Goal: Information Seeking & Learning: Learn about a topic

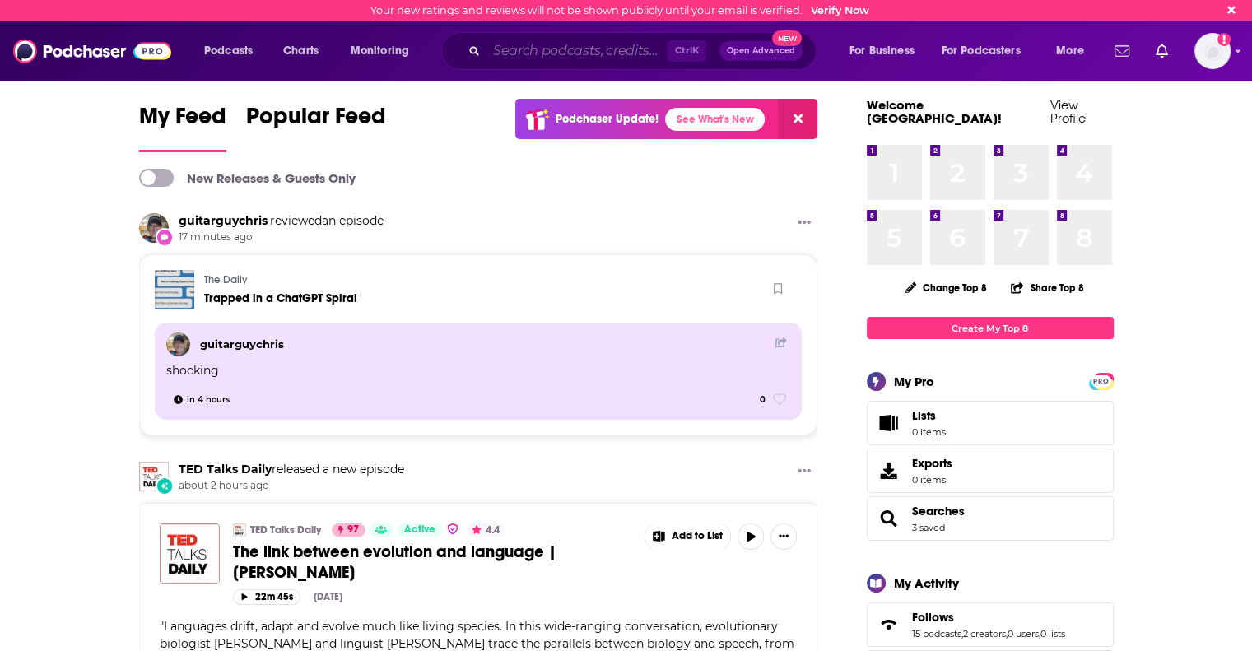
click at [517, 49] on input "Search podcasts, credits, & more..." at bounding box center [576, 51] width 181 height 26
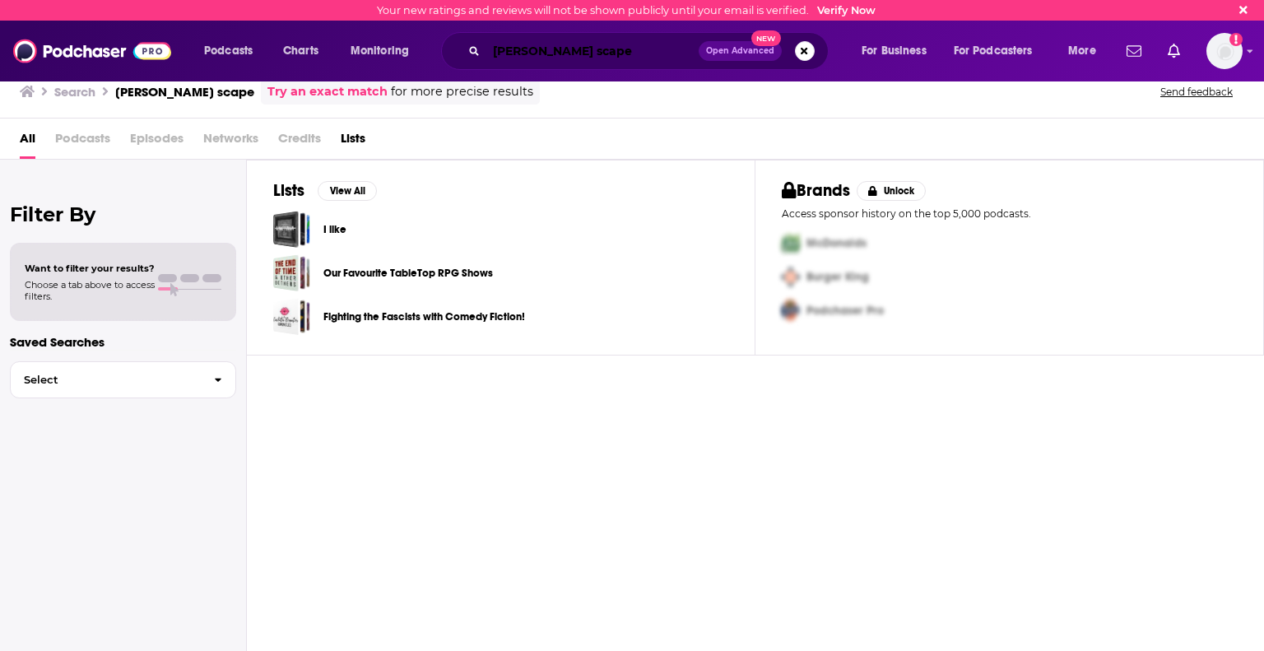
click at [571, 52] on input "[PERSON_NAME] scape" at bounding box center [592, 51] width 212 height 26
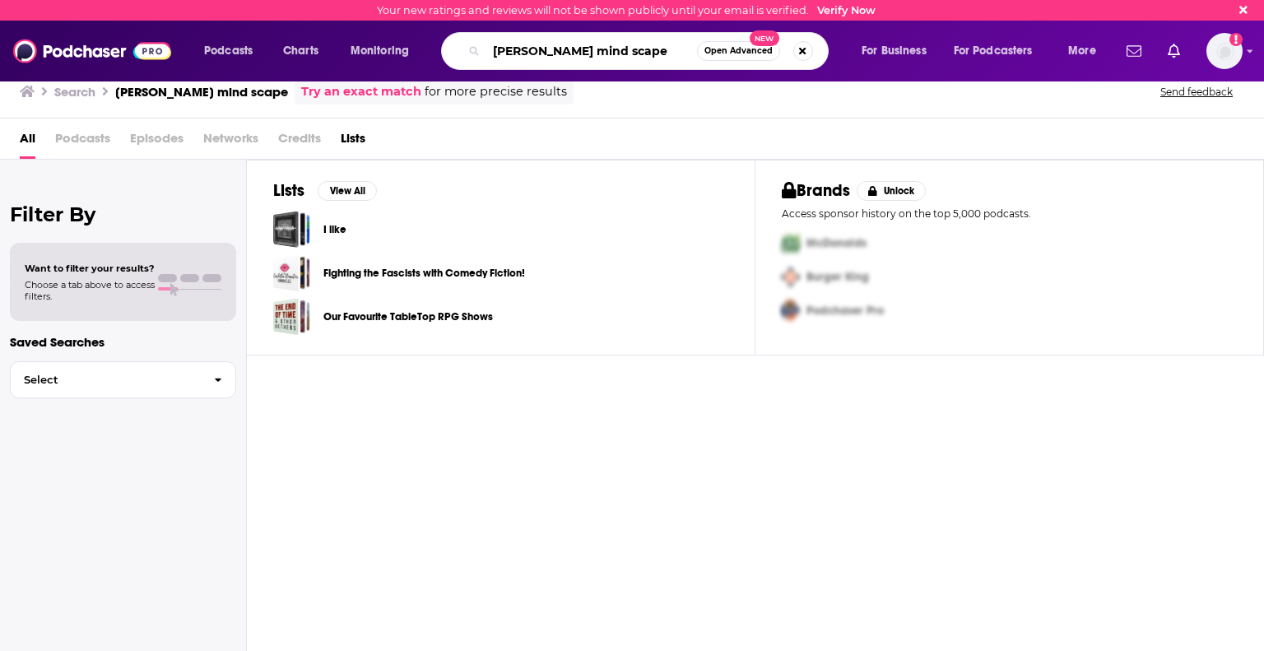
drag, startPoint x: 576, startPoint y: 49, endPoint x: 230, endPoint y: 26, distance: 346.4
click at [230, 26] on div "Podcasts Charts Monitoring [PERSON_NAME] mind scape Open Advanced New For Busin…" at bounding box center [632, 51] width 1264 height 61
type input "mind scape"
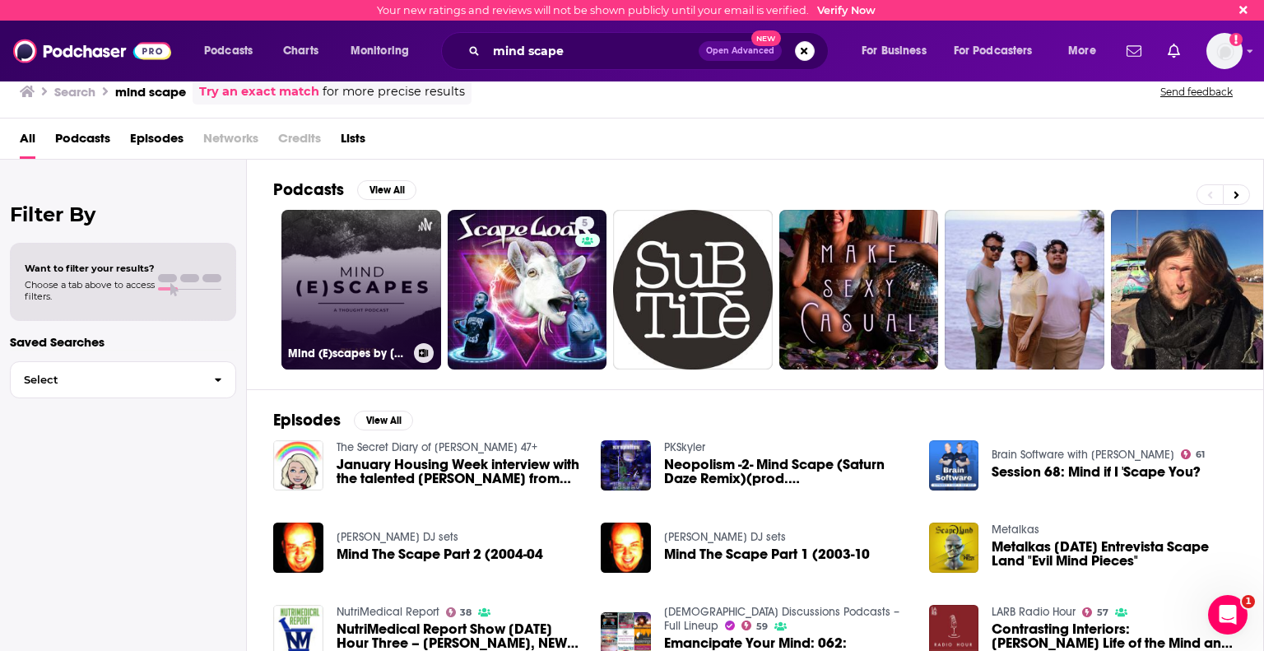
click at [404, 322] on link "Mind (E)scapes by [PERSON_NAME]" at bounding box center [362, 290] width 160 height 160
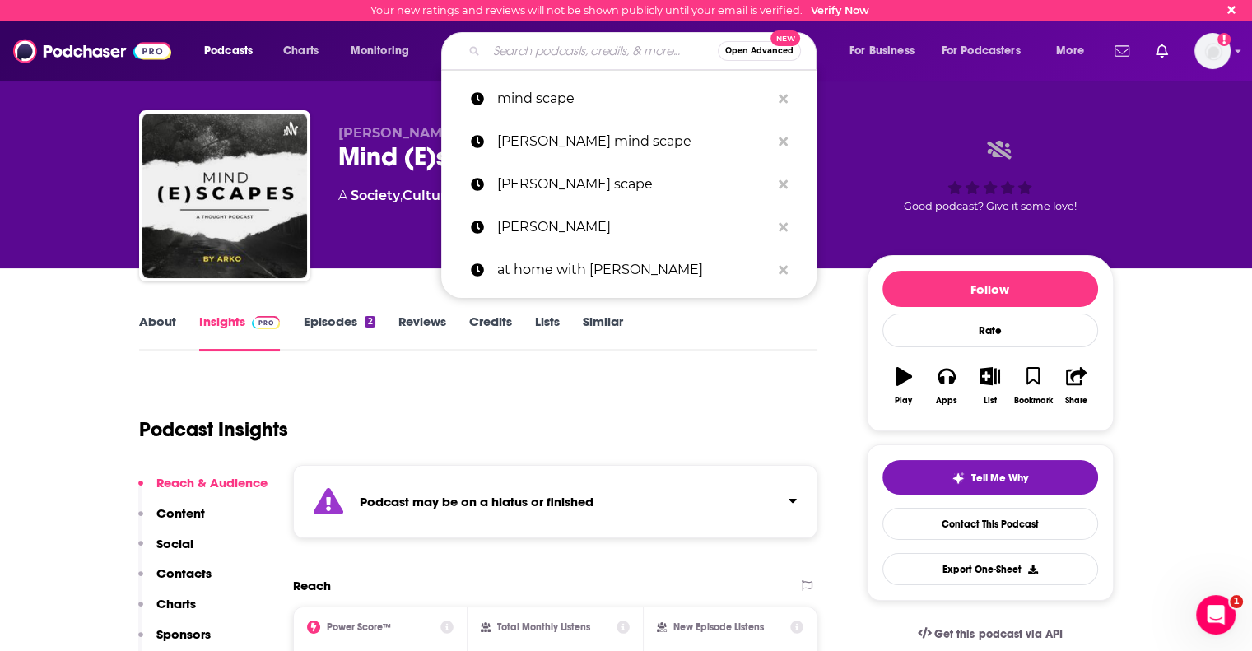
click at [564, 50] on input "Search podcasts, credits, & more..." at bounding box center [601, 51] width 231 height 26
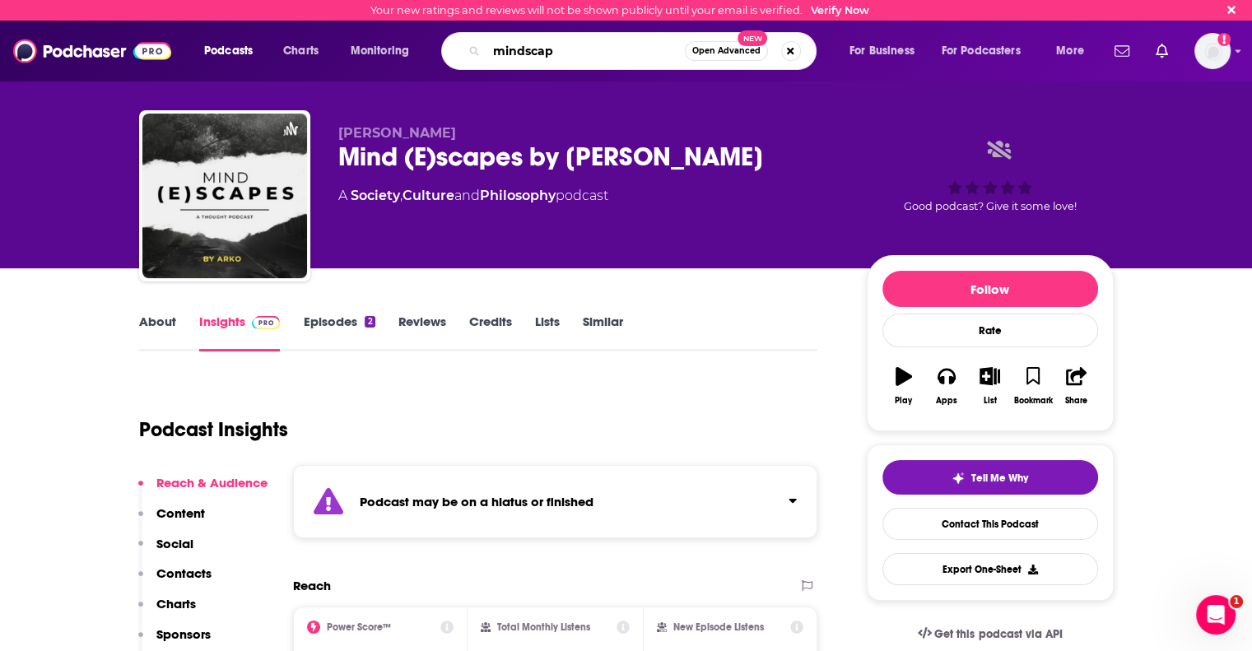
type input "mindscape"
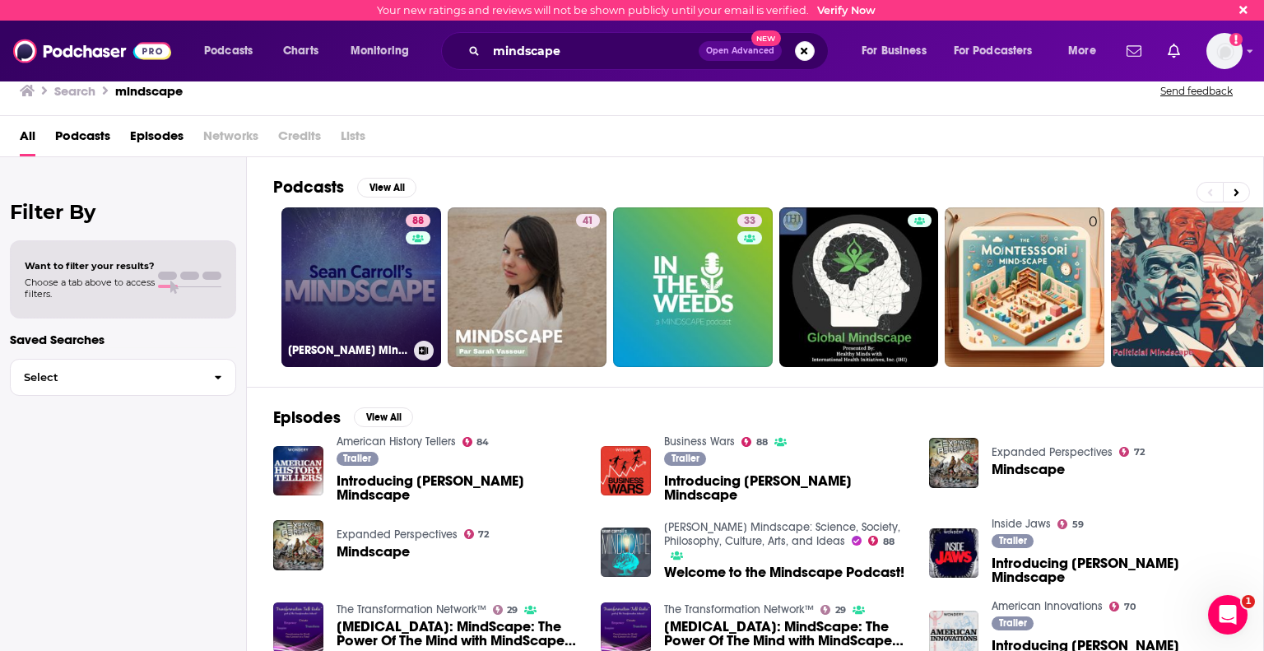
click at [403, 316] on link "88 [PERSON_NAME] Mindscape: Science, Society, Philosophy, Culture, Arts, and Id…" at bounding box center [362, 287] width 160 height 160
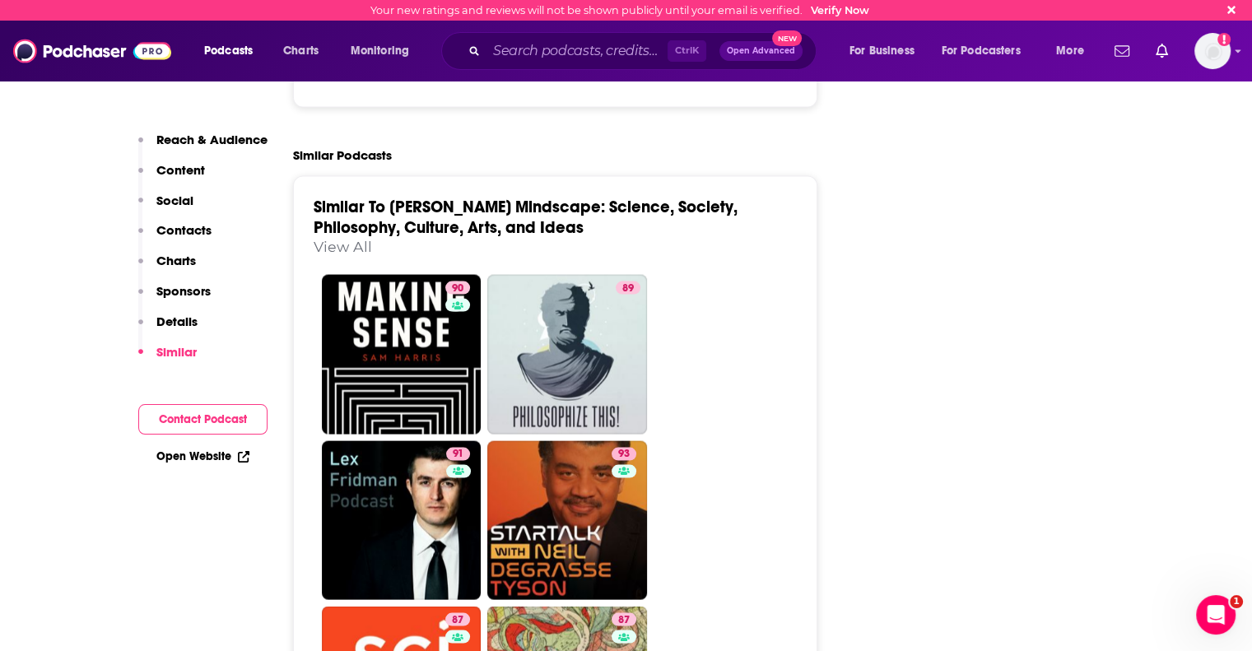
scroll to position [3128, 0]
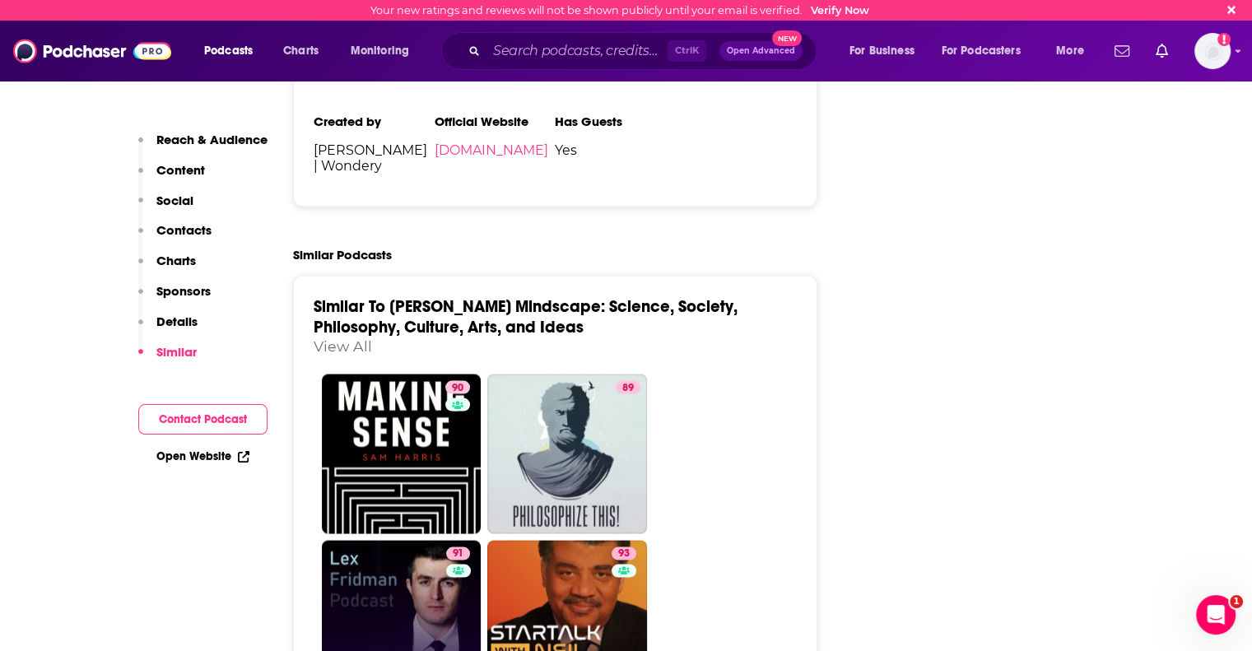
click at [384, 540] on link "91 [PERSON_NAME] Podcast" at bounding box center [402, 620] width 160 height 160
type input "[URL][DOMAIN_NAME][PERSON_NAME]"
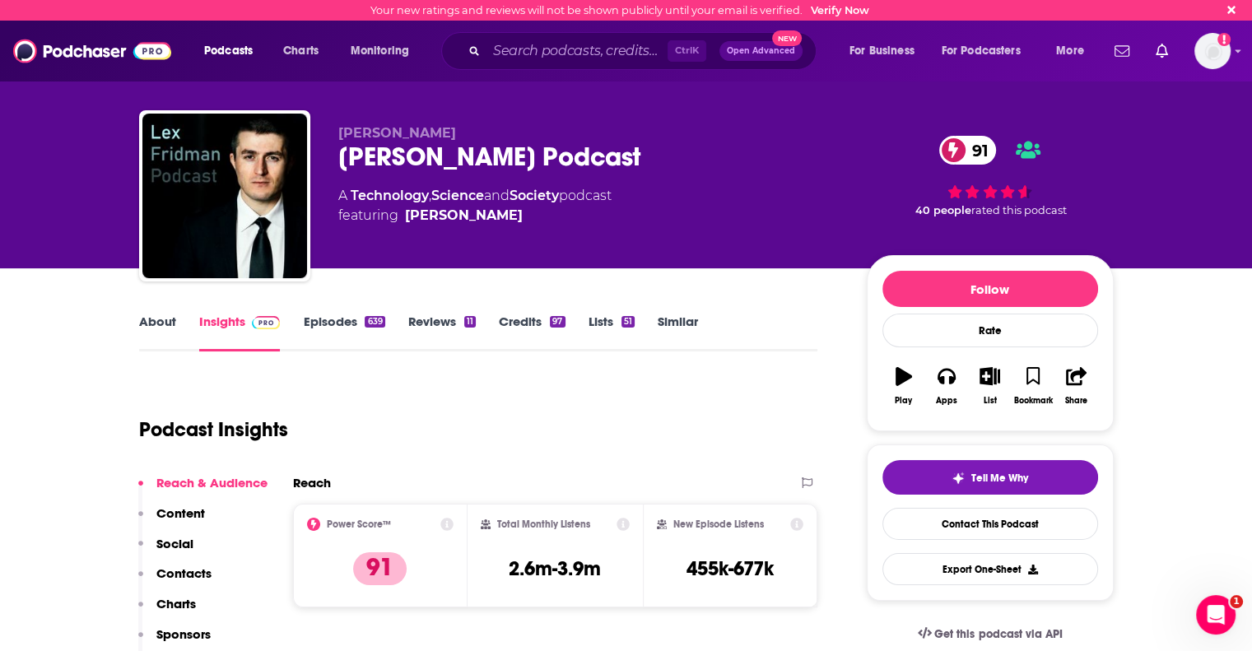
click at [153, 311] on div "About Insights Episodes 639 Reviews 11 Credits 97 Lists 51 Similar" at bounding box center [478, 331] width 679 height 40
click at [155, 314] on link "About" at bounding box center [157, 333] width 37 height 38
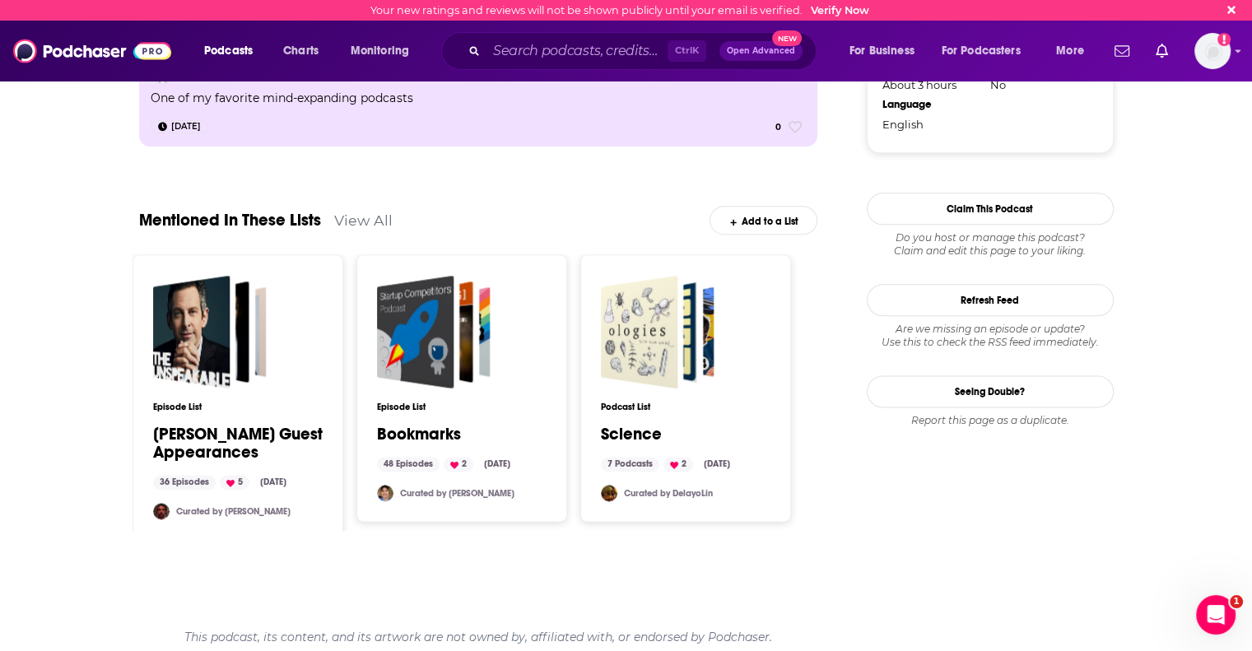
scroll to position [1983, 0]
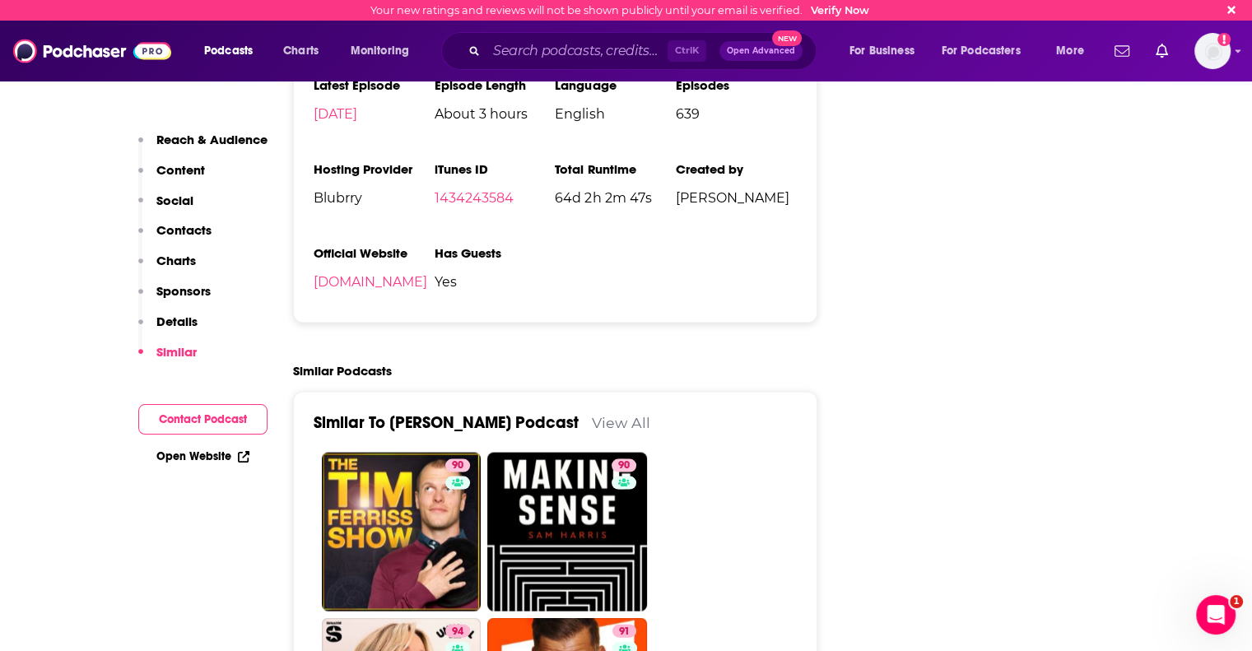
scroll to position [3540, 0]
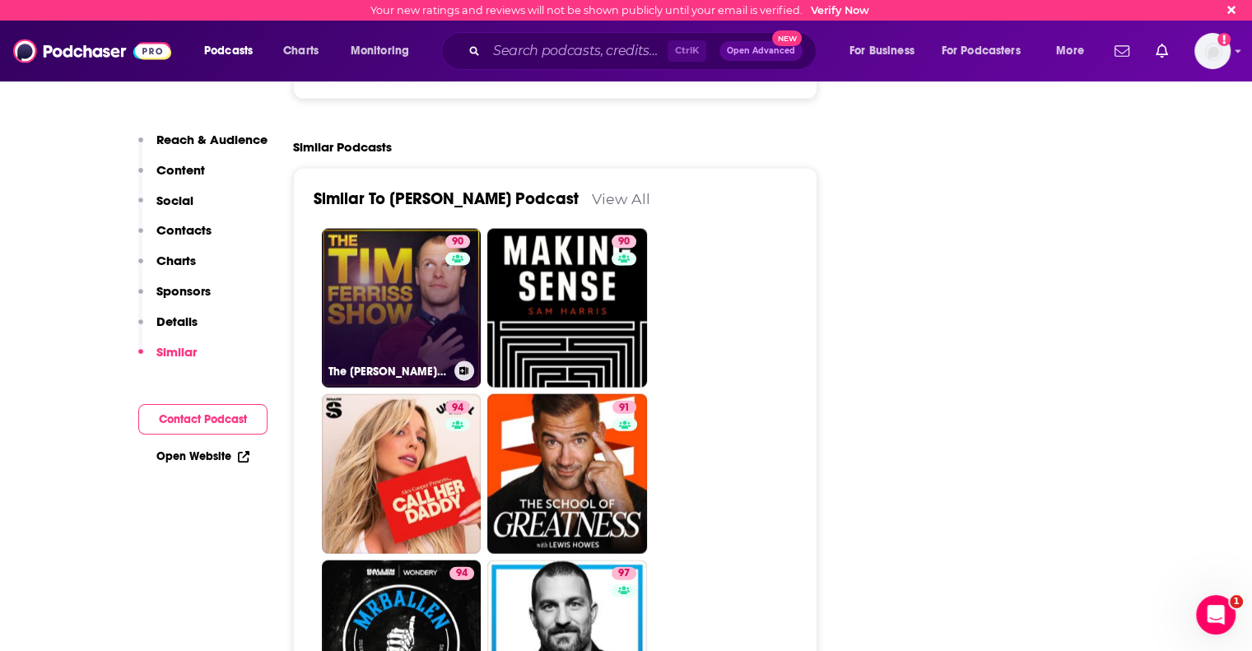
click at [390, 237] on link "90 The [PERSON_NAME] Show" at bounding box center [402, 309] width 160 height 160
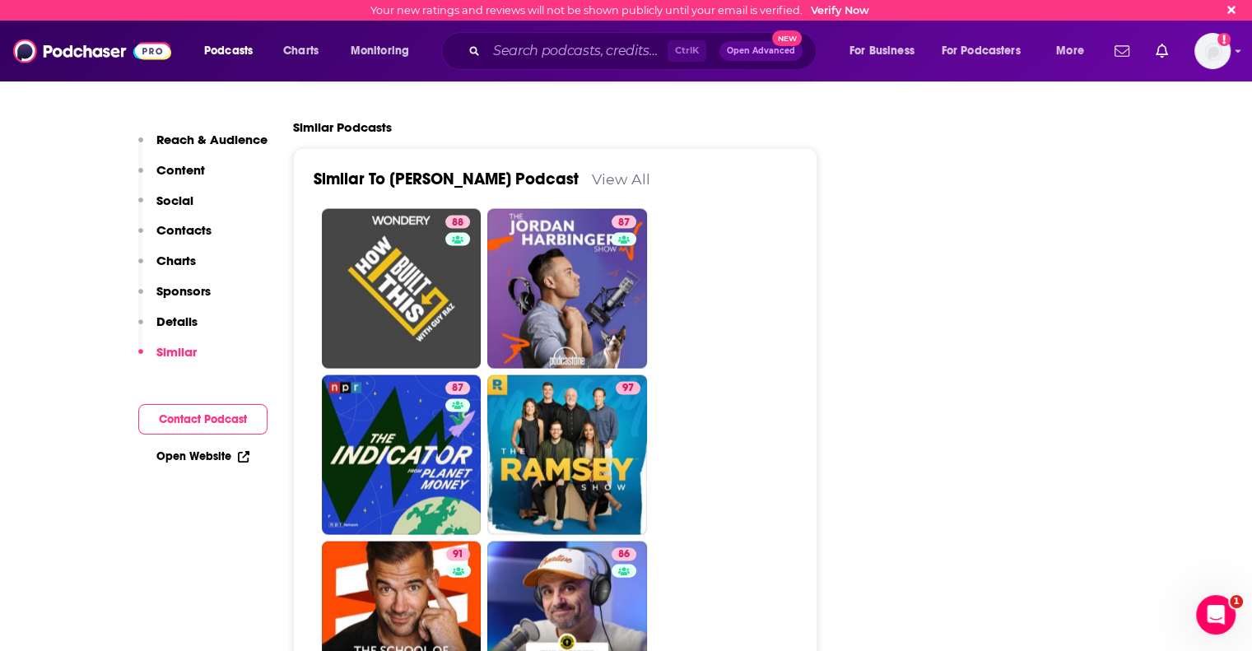
scroll to position [3293, 0]
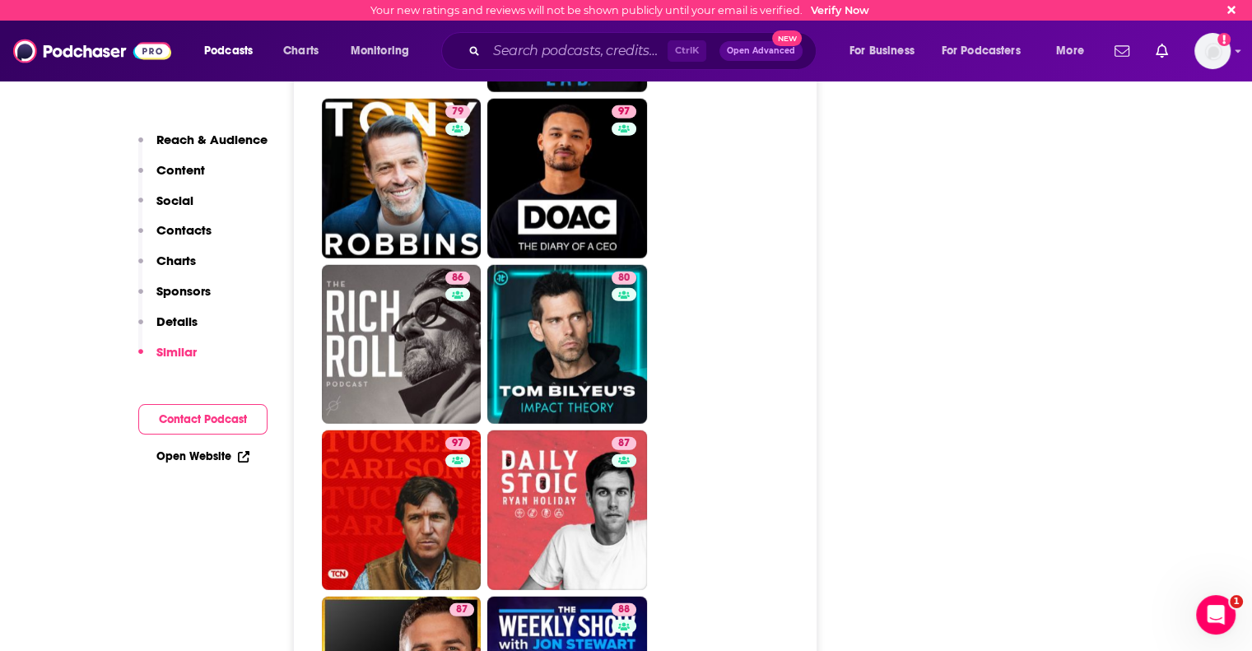
scroll to position [4445, 0]
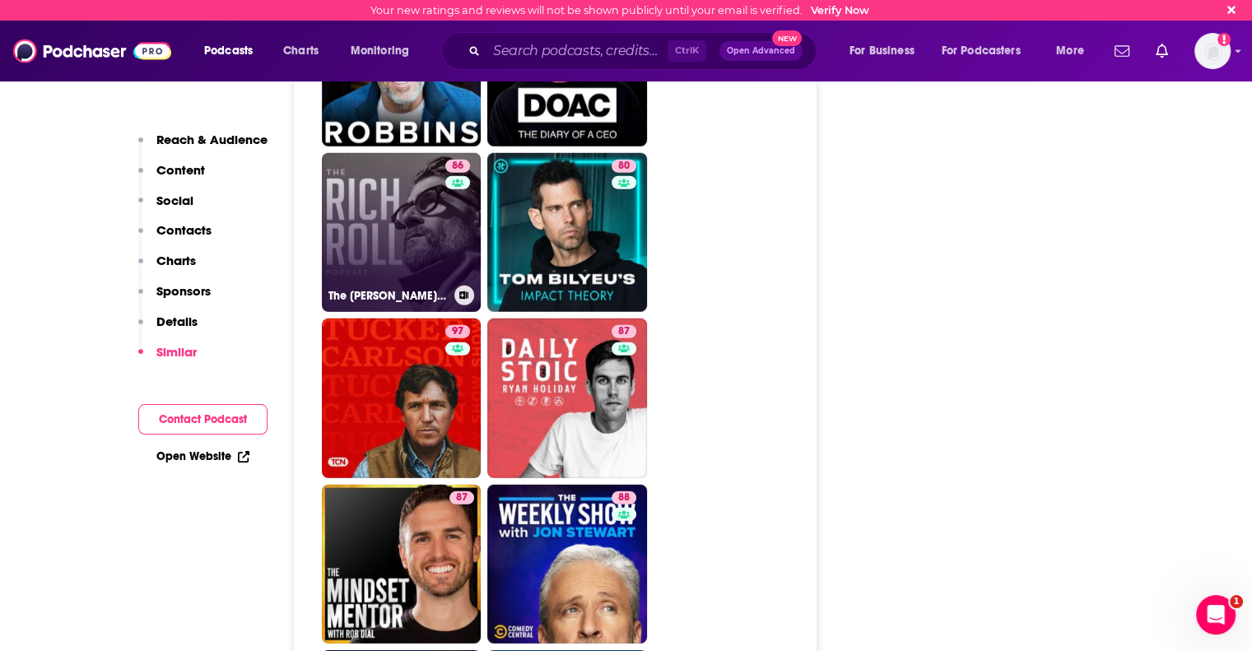
click at [379, 153] on link "86 The [PERSON_NAME] Podcast" at bounding box center [402, 233] width 160 height 160
type input "[URL][DOMAIN_NAME]"
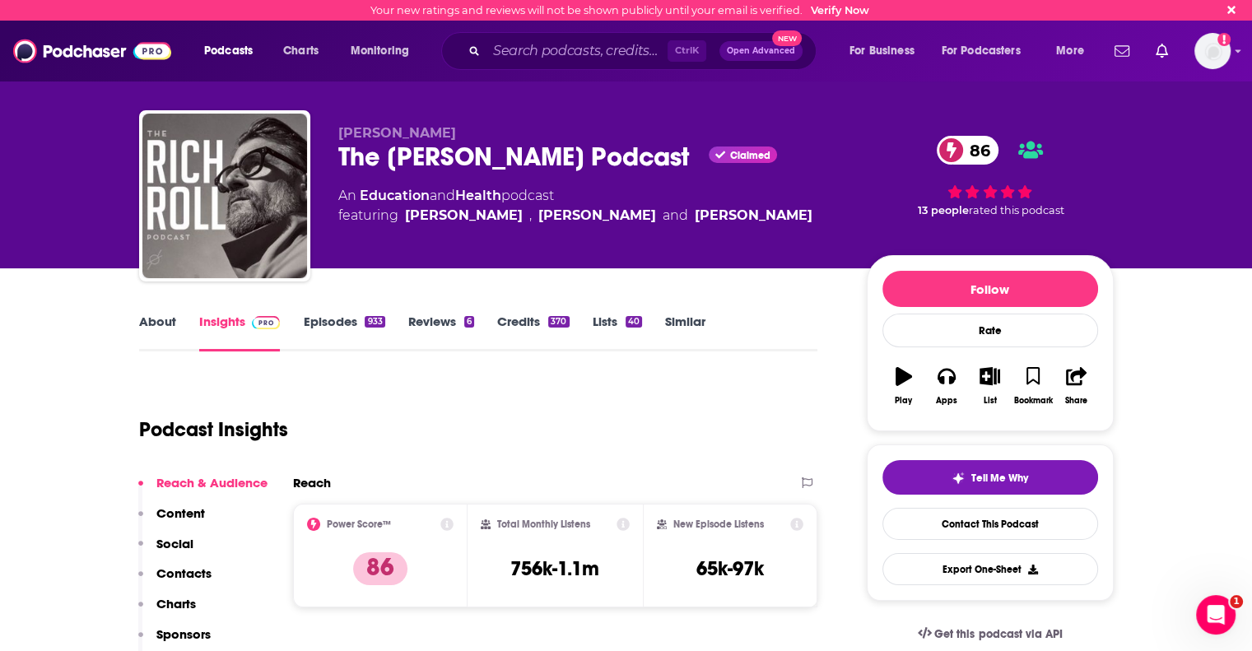
click at [152, 321] on link "About" at bounding box center [157, 333] width 37 height 38
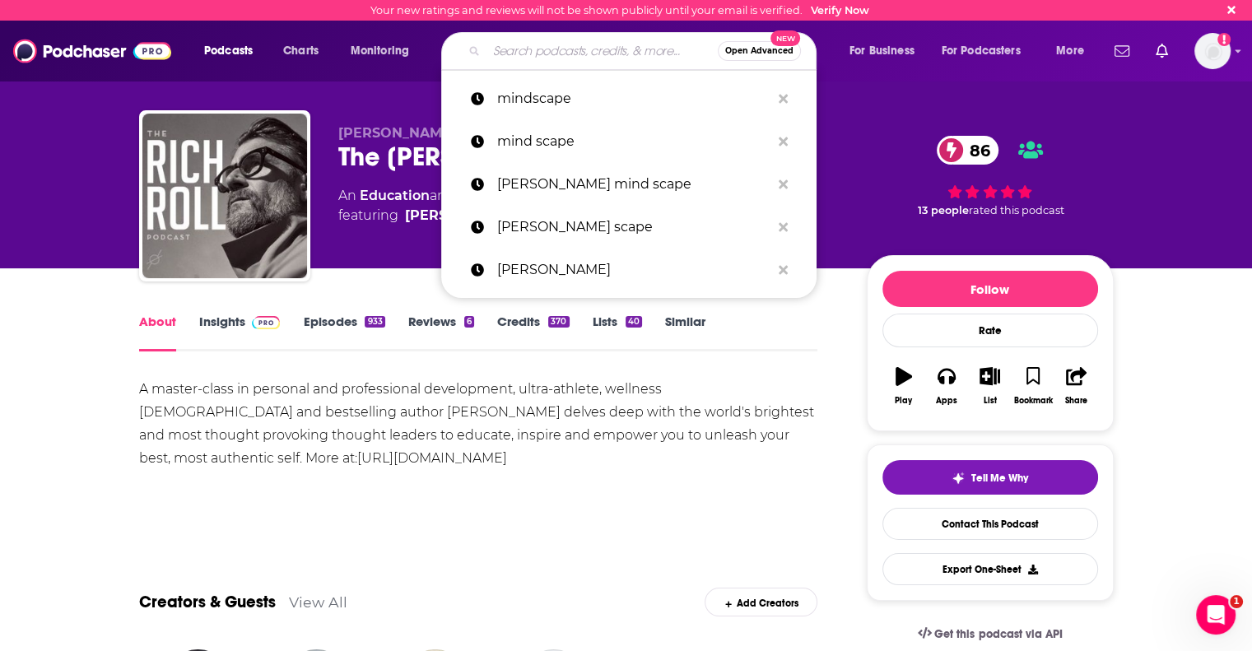
click at [507, 49] on input "Search podcasts, credits, & more..." at bounding box center [601, 51] width 231 height 26
paste input "Conversations with [PERSON_NAME]"
type input "Conversations with [PERSON_NAME]"
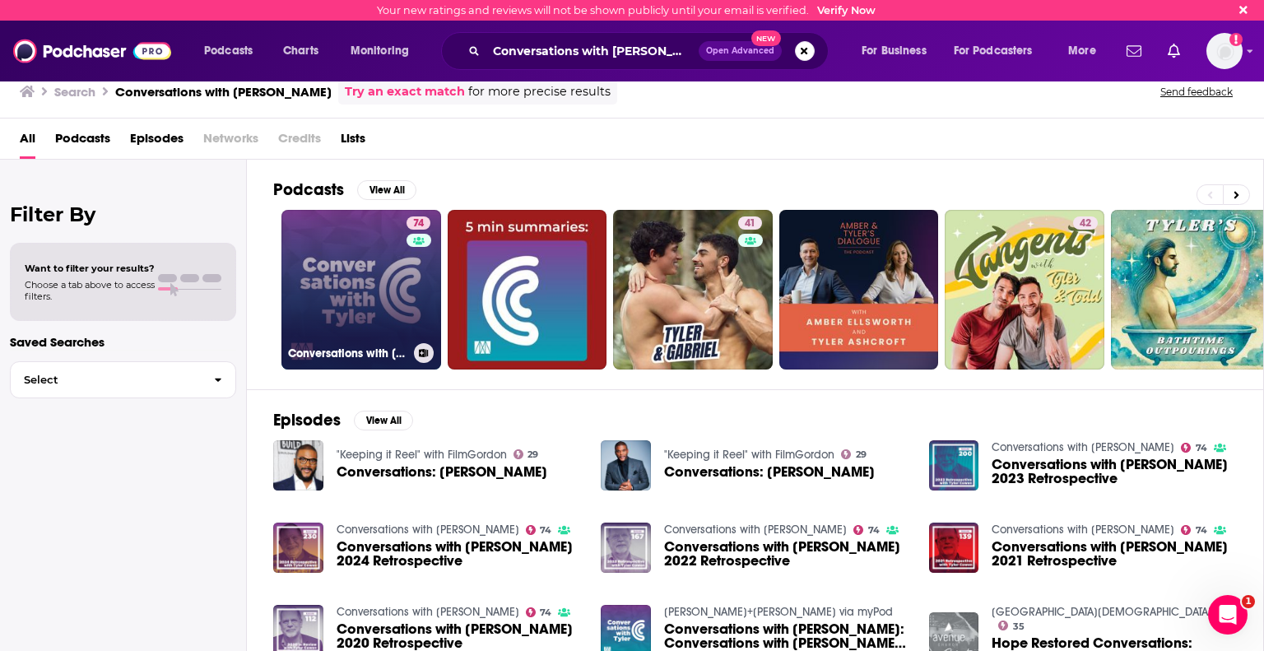
click at [375, 297] on link "74 Conversations with [PERSON_NAME]" at bounding box center [362, 290] width 160 height 160
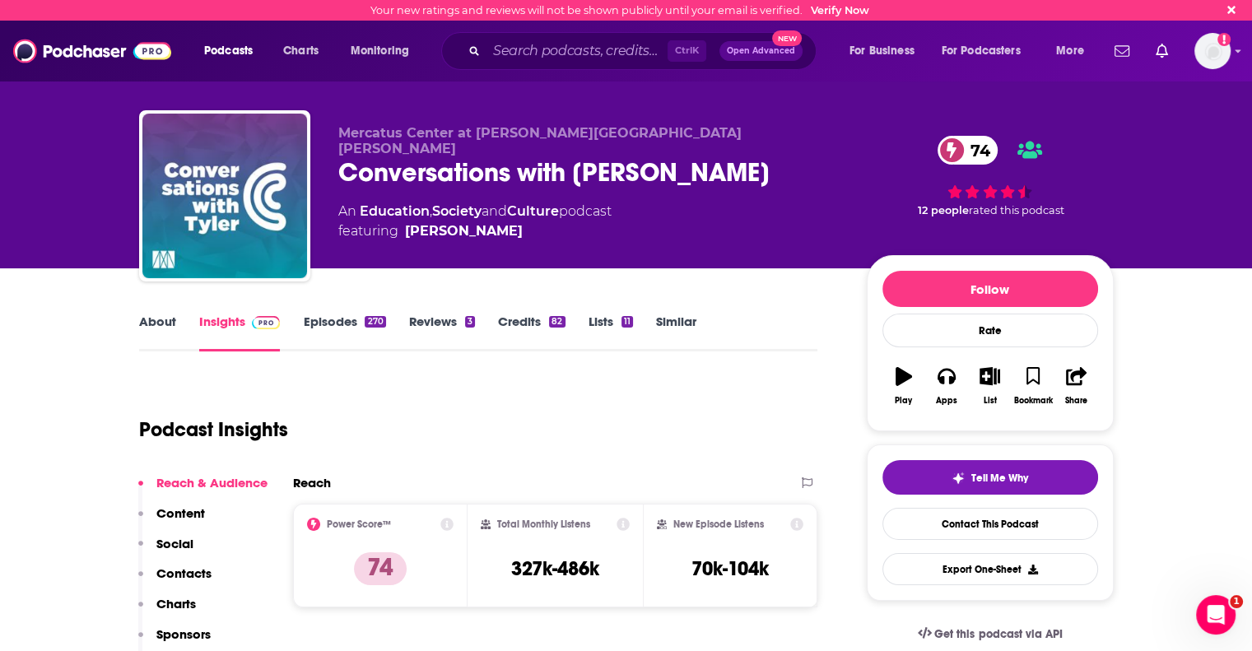
click at [151, 324] on link "About" at bounding box center [157, 333] width 37 height 38
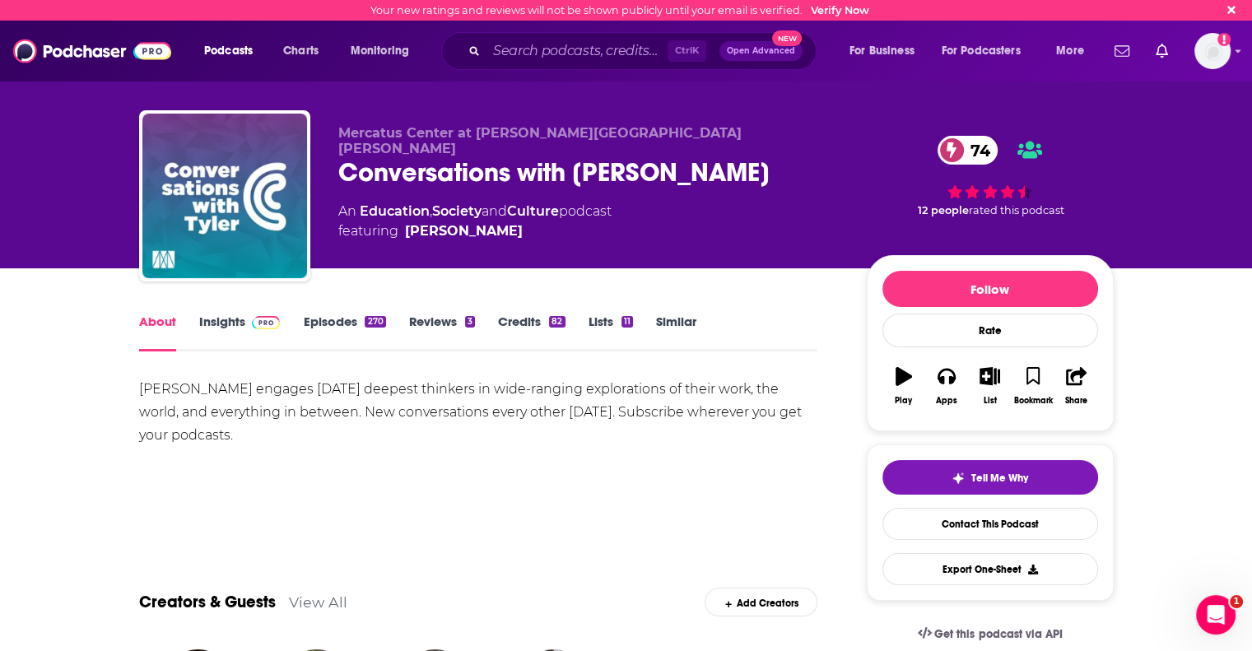
click at [217, 323] on link "Insights" at bounding box center [239, 333] width 81 height 38
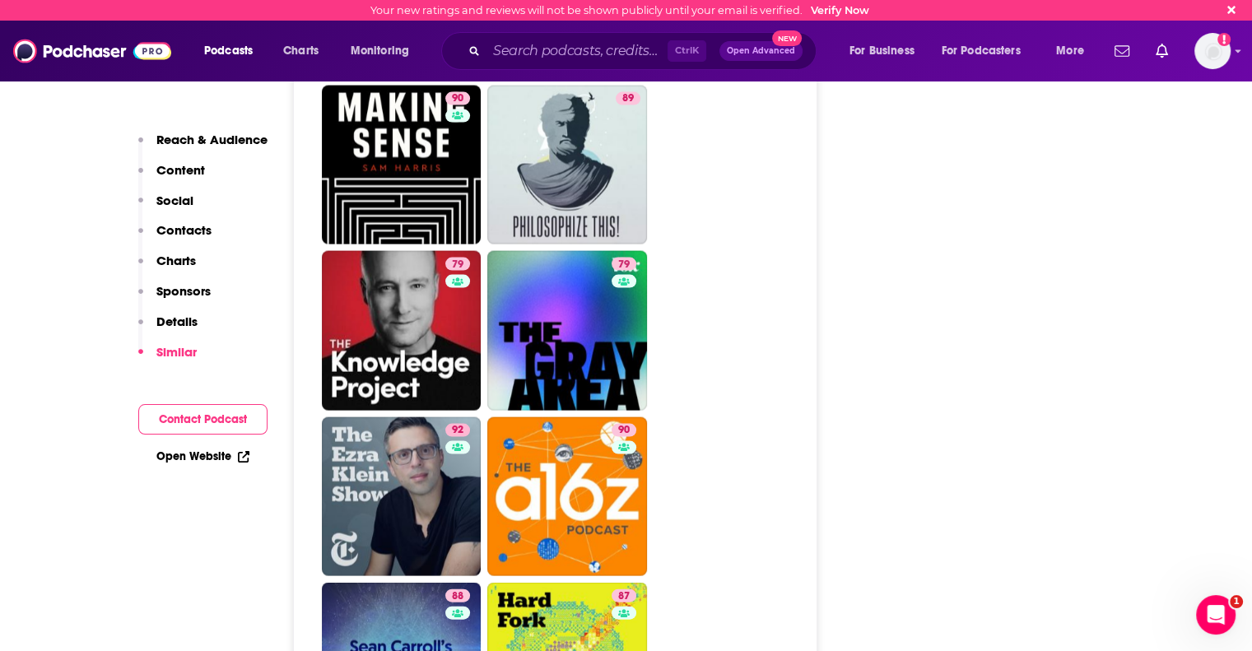
scroll to position [3375, 0]
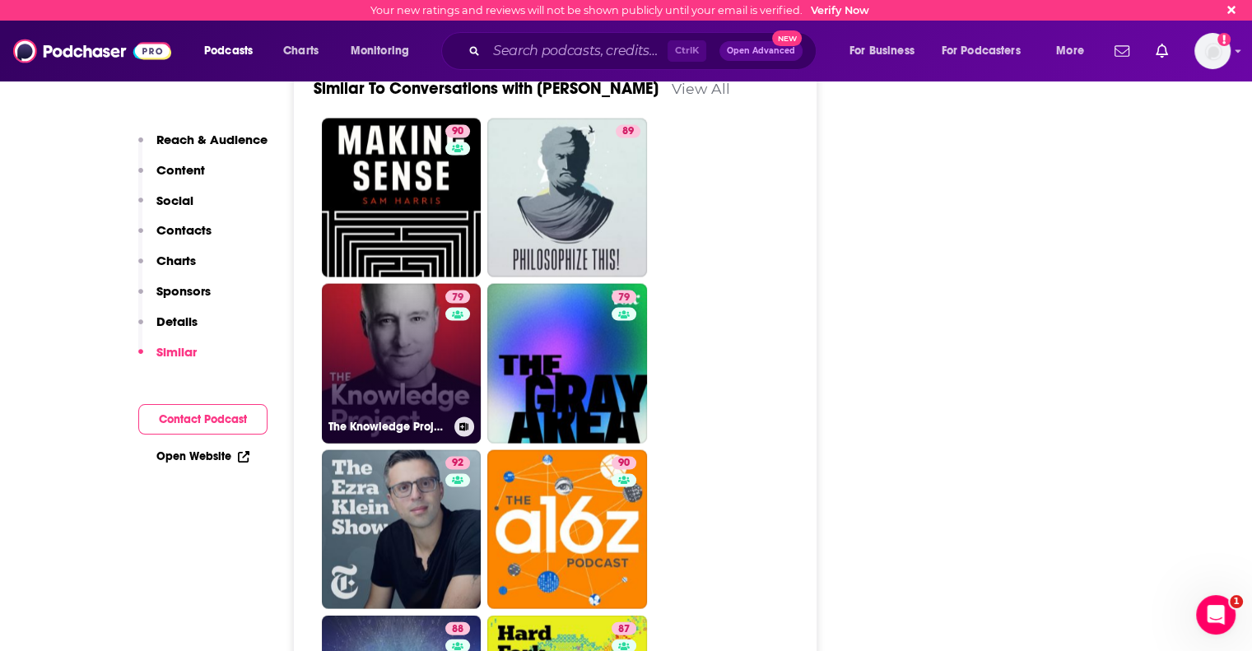
click at [377, 284] on link "79 The Knowledge Project with [PERSON_NAME]" at bounding box center [402, 364] width 160 height 160
type input "[URL][DOMAIN_NAME]"
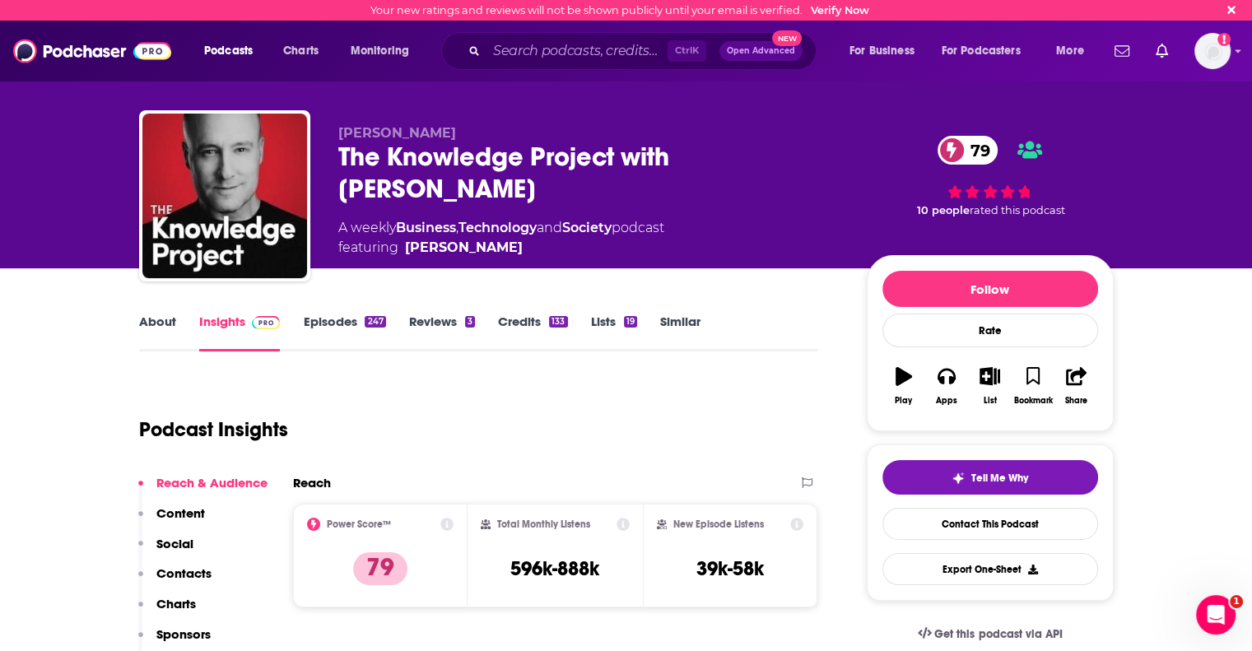
click at [155, 319] on link "About" at bounding box center [157, 333] width 37 height 38
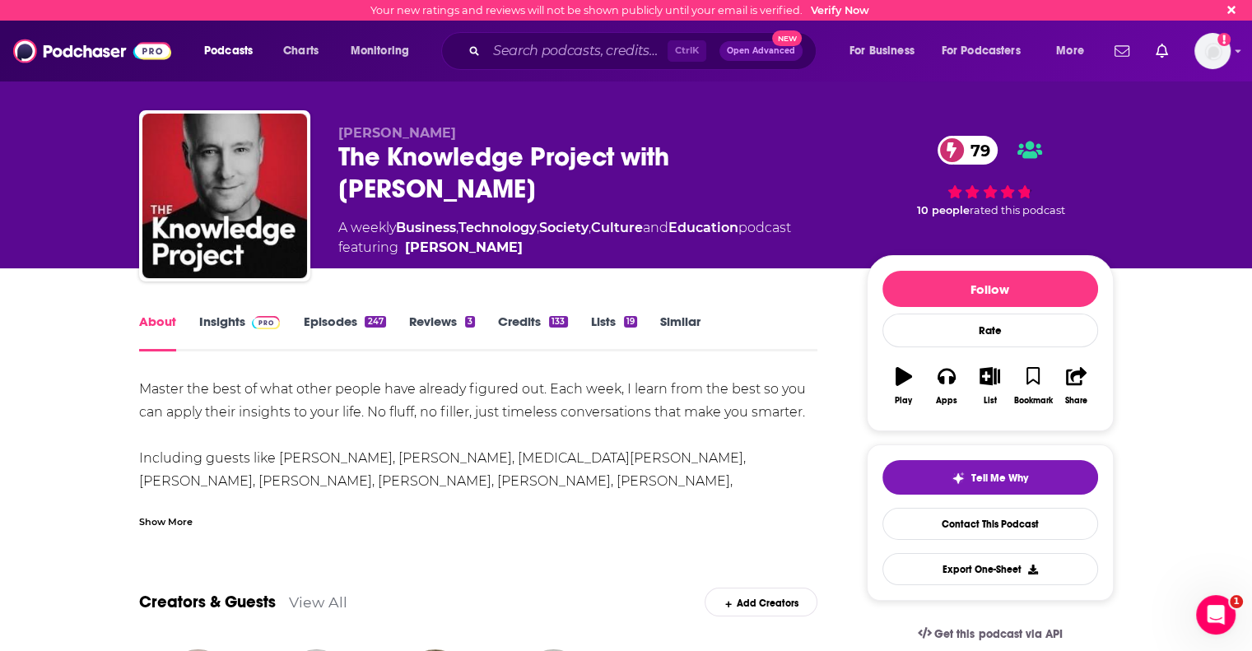
click at [209, 320] on link "Insights" at bounding box center [239, 333] width 81 height 38
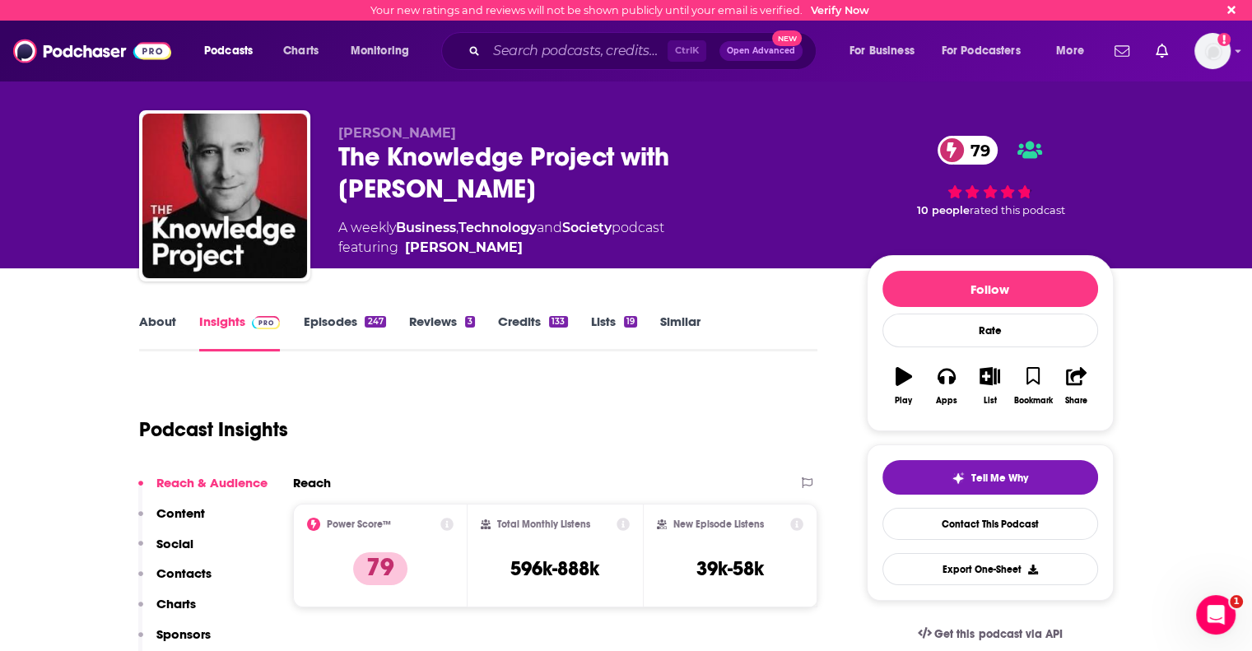
type input "[URL][DOMAIN_NAME]"
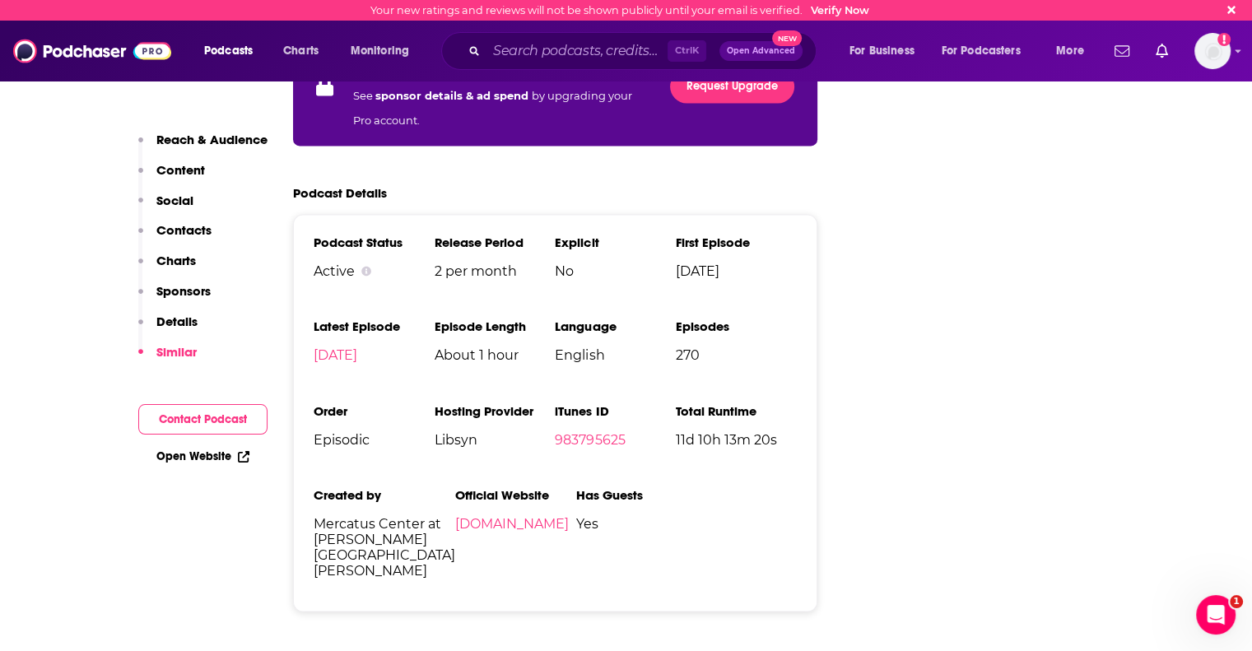
scroll to position [2716, 0]
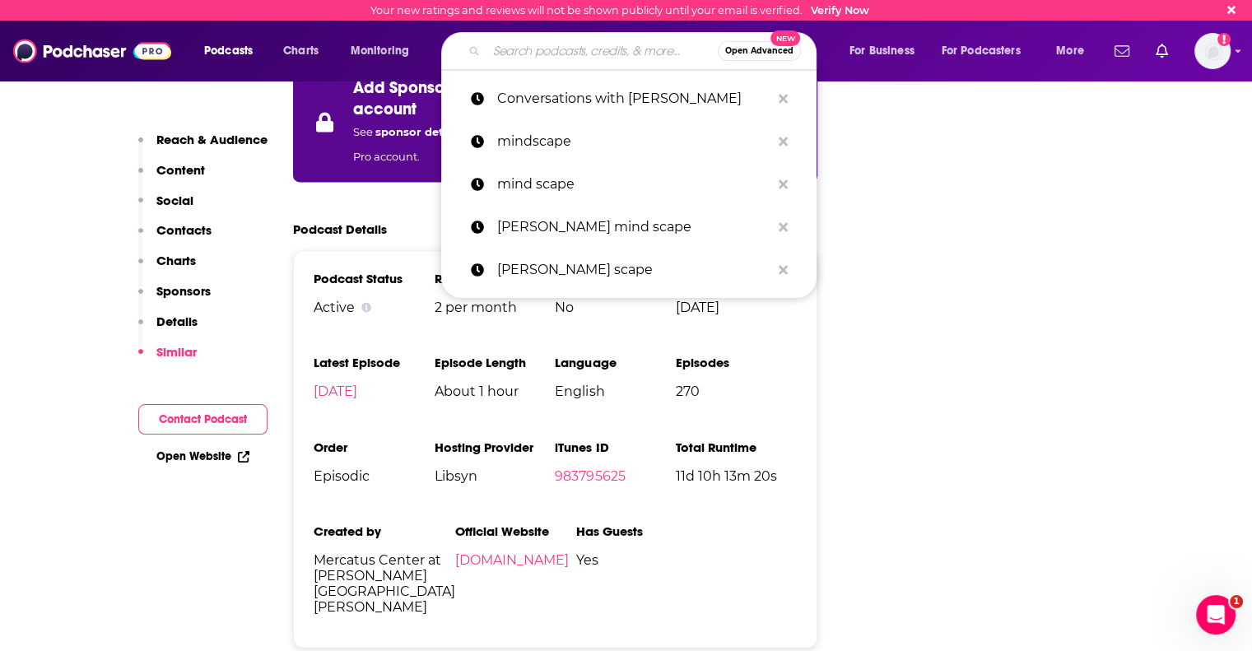
click at [567, 54] on input "Search podcasts, credits, & more..." at bounding box center [601, 51] width 231 height 26
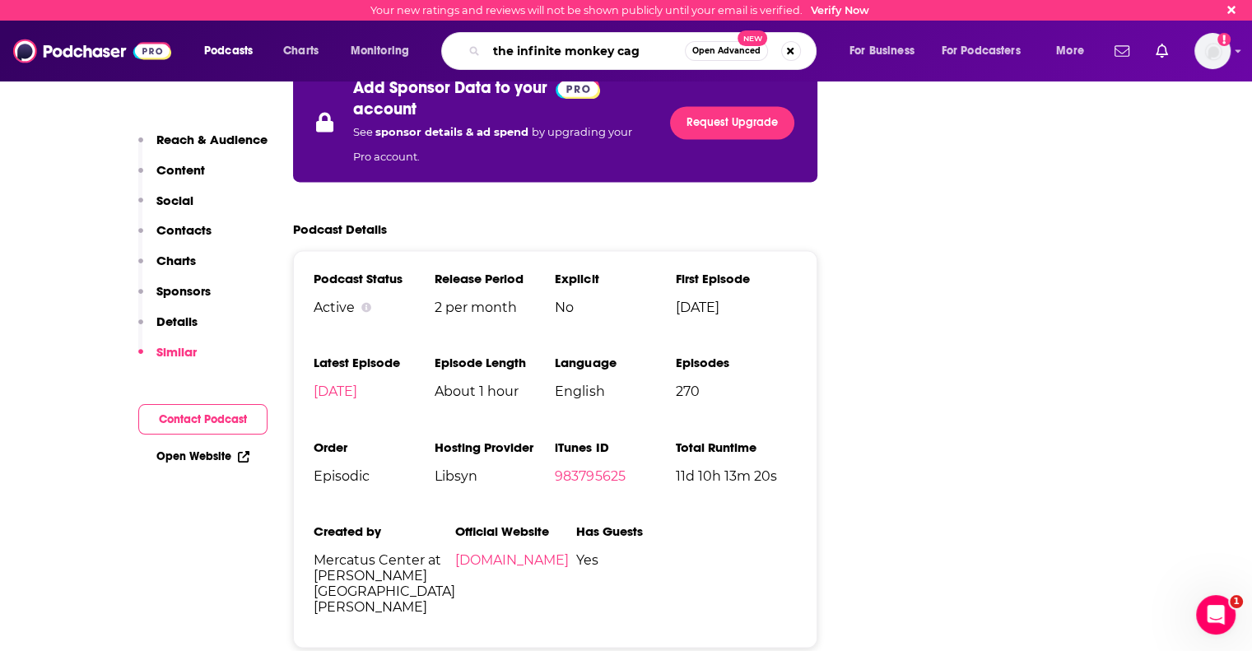
type input "the infinite monkey cage"
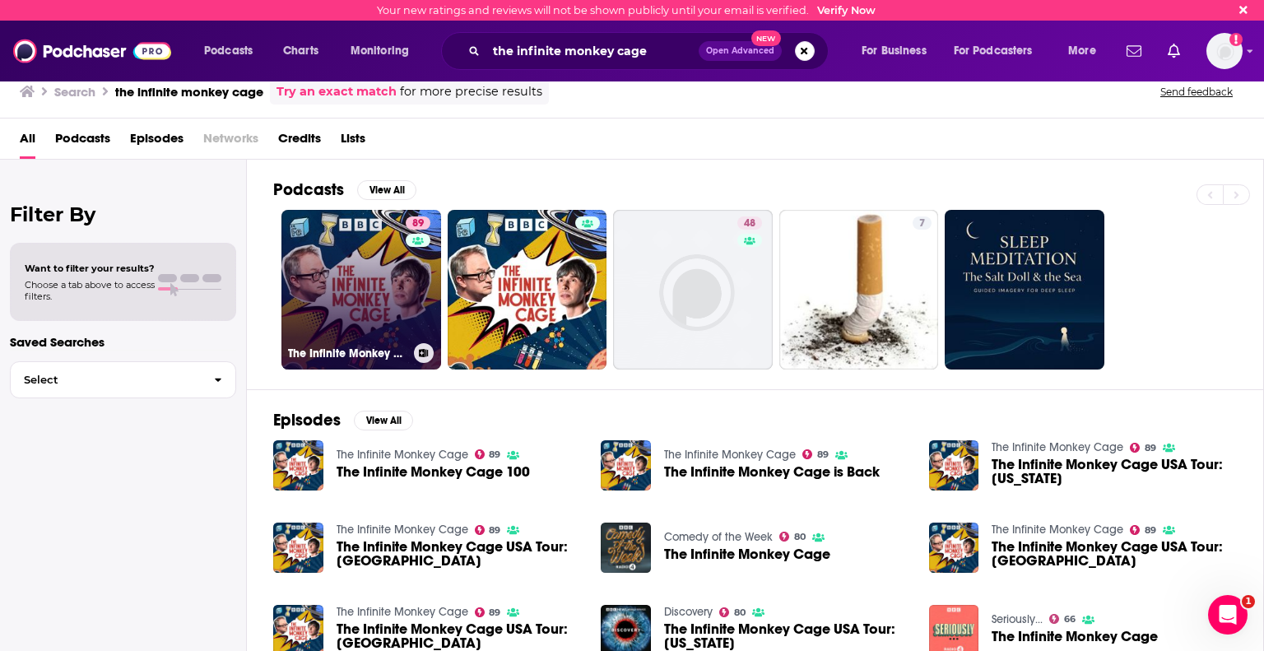
click at [389, 315] on link "89 The Infinite Monkey Cage" at bounding box center [362, 290] width 160 height 160
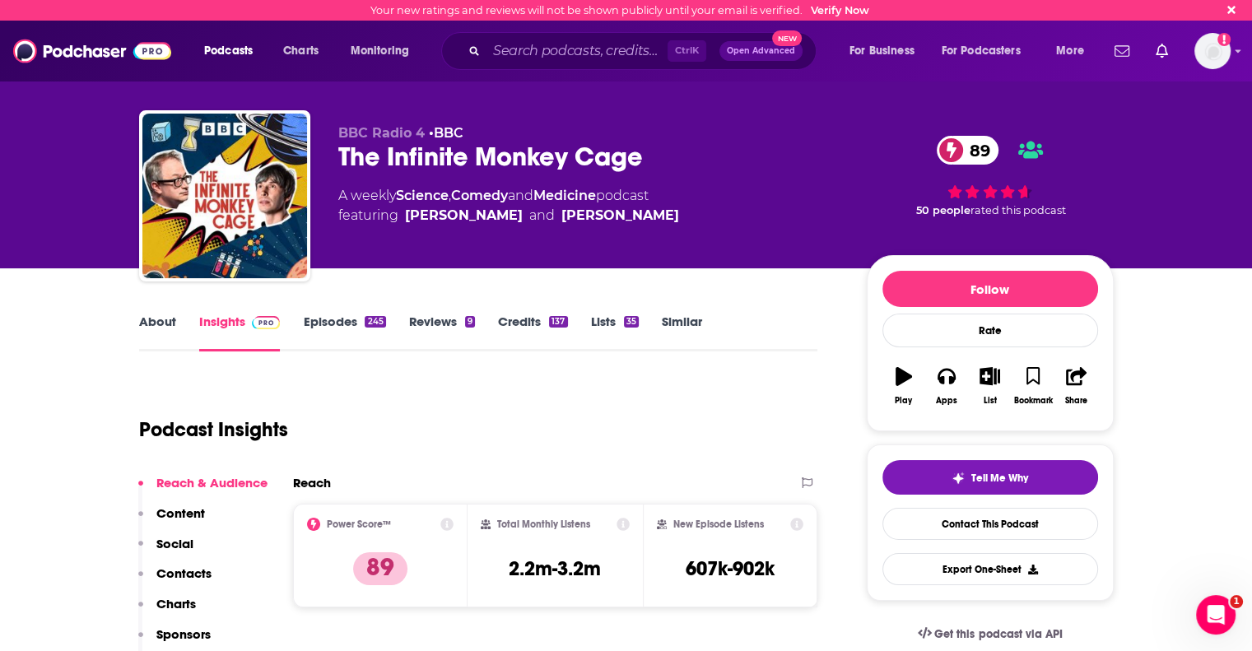
click at [146, 322] on link "About" at bounding box center [157, 333] width 37 height 38
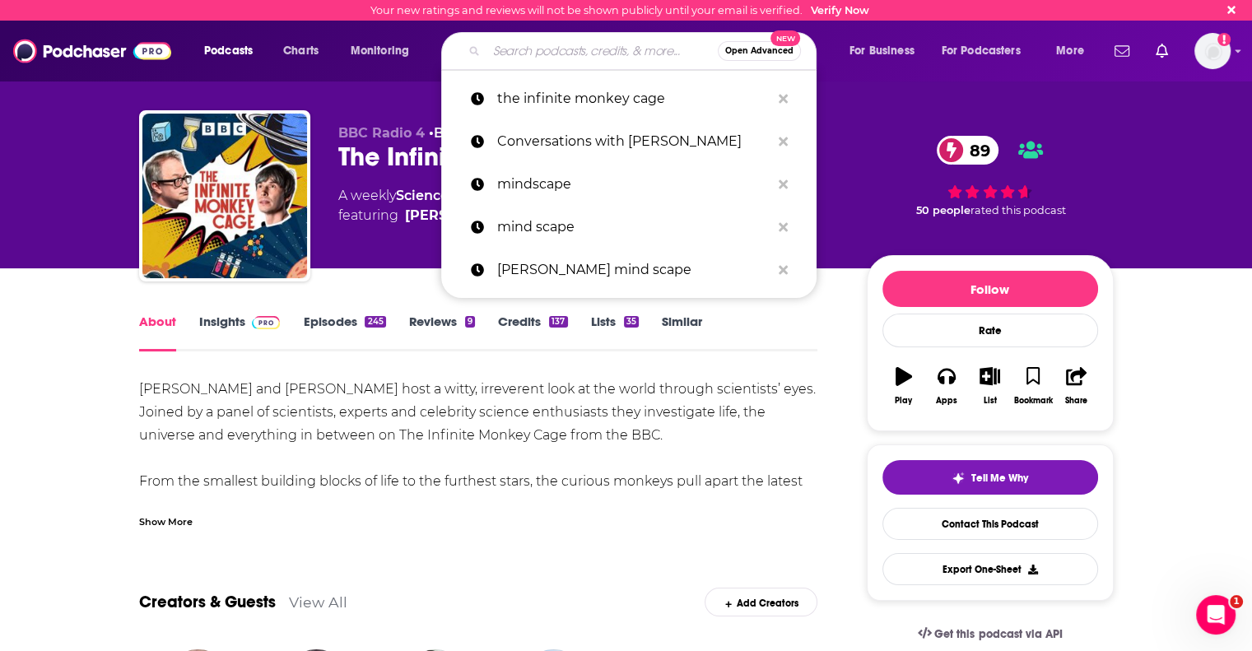
click at [487, 52] on input "Search podcasts, credits, & more..." at bounding box center [601, 51] width 231 height 26
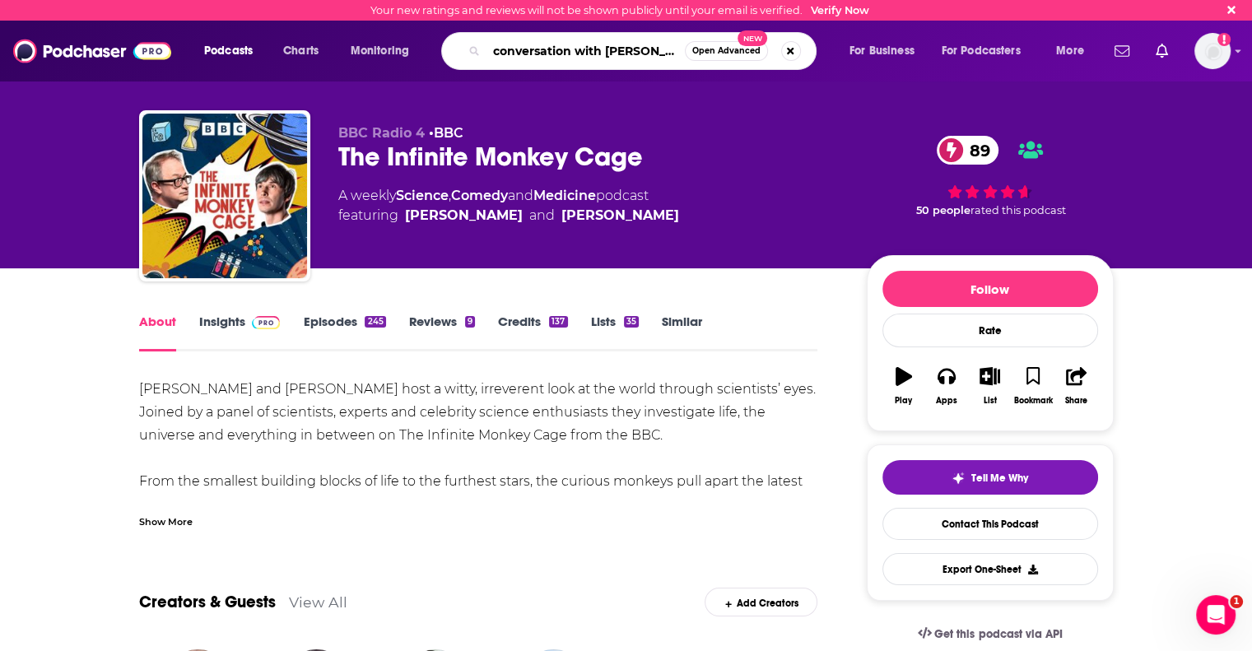
type input "conversation with [PERSON_NAME]"
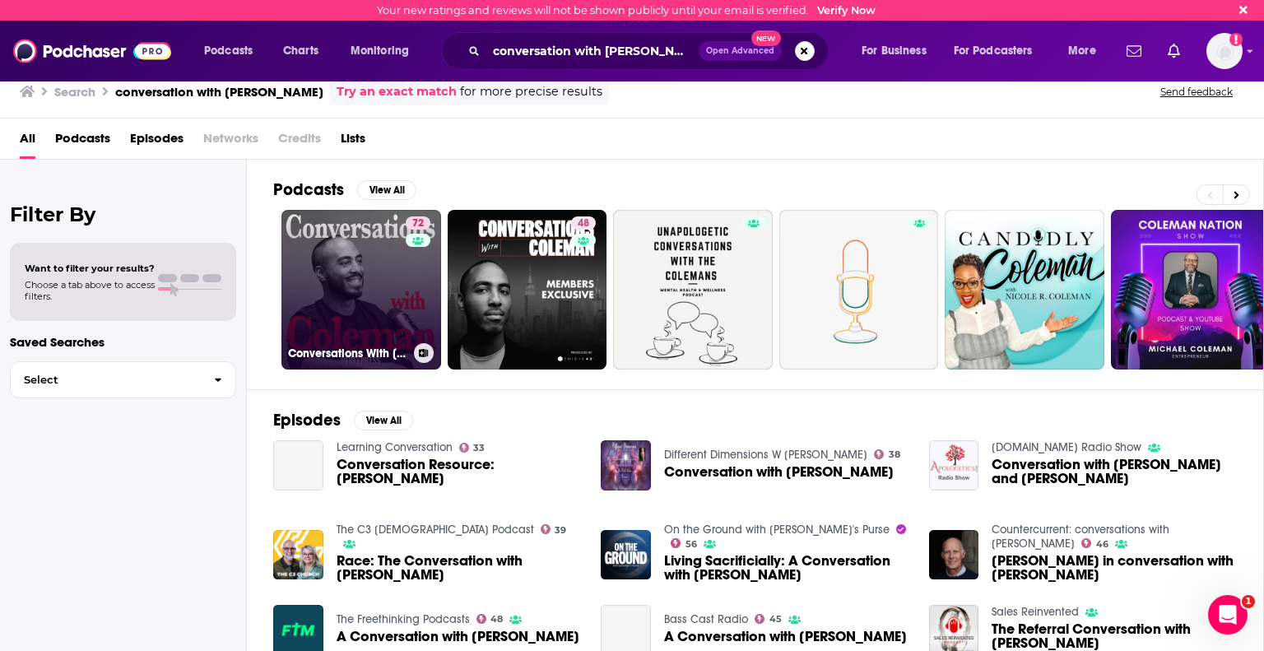
click at [369, 332] on link "72 Conversations With [PERSON_NAME]" at bounding box center [362, 290] width 160 height 160
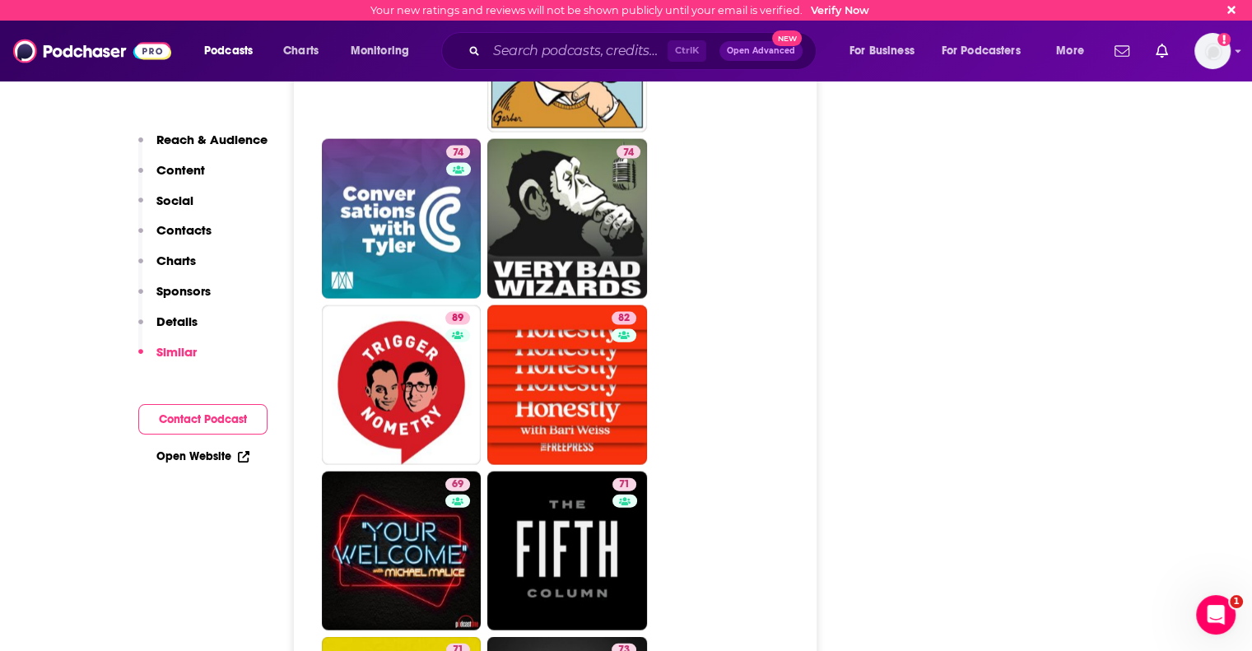
scroll to position [3704, 0]
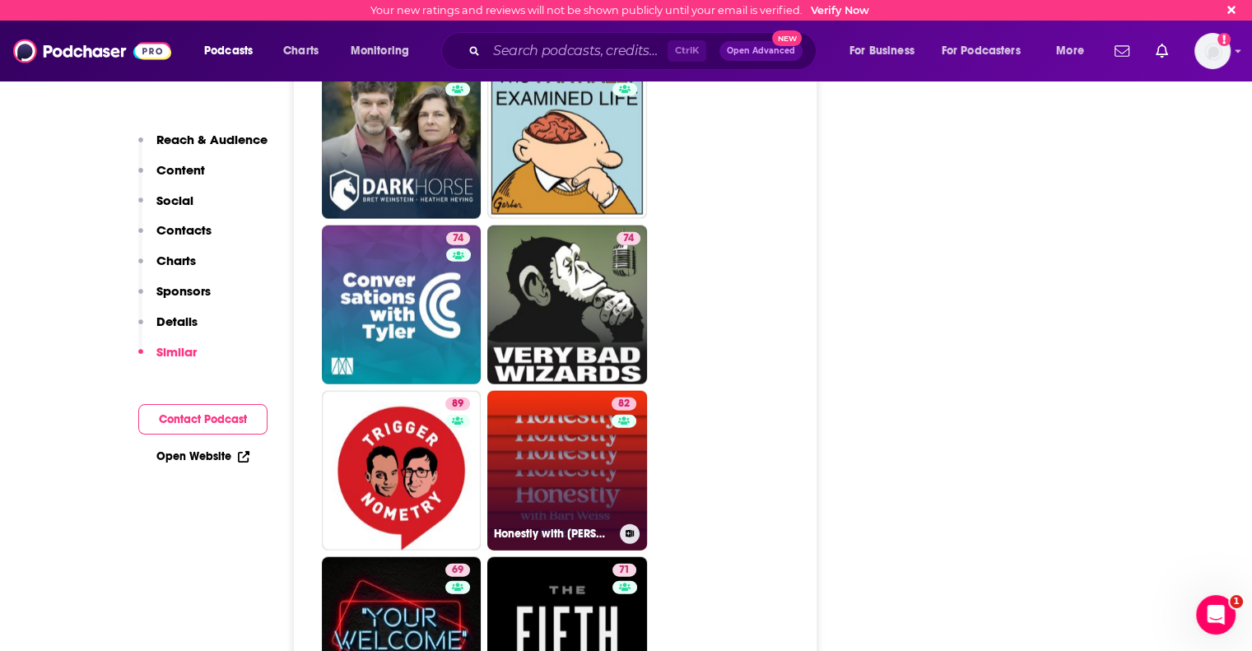
click at [573, 407] on link "82 Honestly with [PERSON_NAME]" at bounding box center [567, 471] width 160 height 160
type input "[URL][DOMAIN_NAME][PERSON_NAME]"
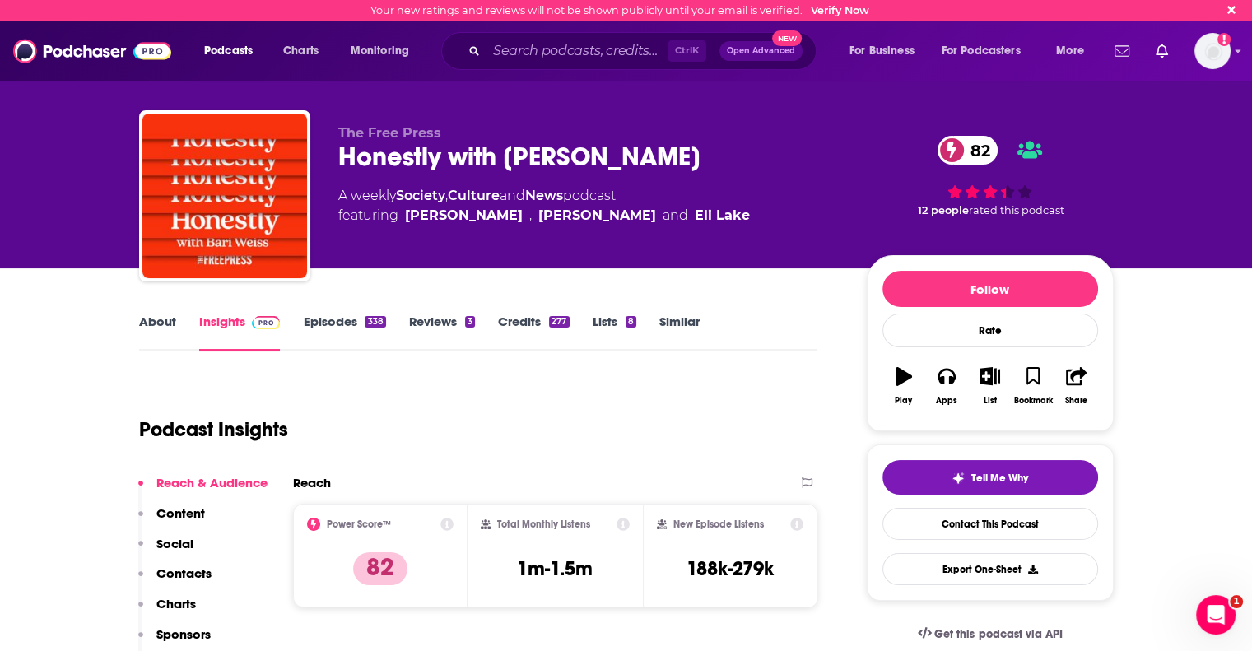
click at [148, 324] on link "About" at bounding box center [157, 333] width 37 height 38
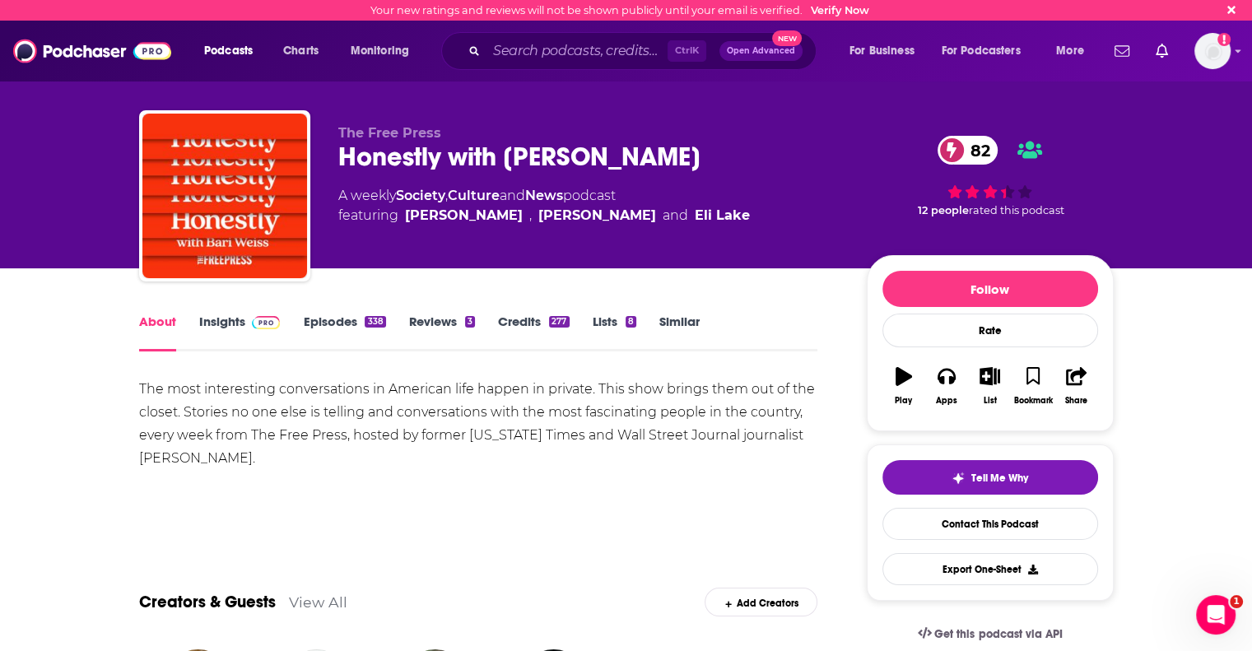
click at [234, 314] on link "Insights" at bounding box center [239, 333] width 81 height 38
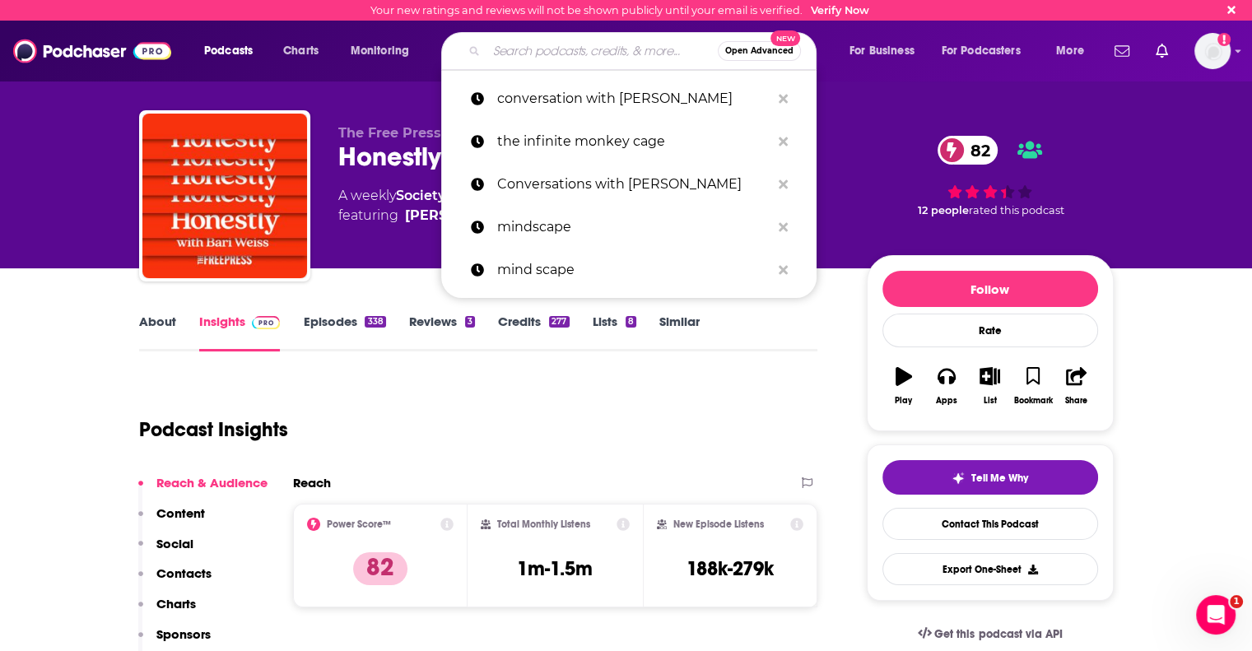
click at [623, 54] on input "Search podcasts, credits, & more..." at bounding box center [601, 51] width 231 height 26
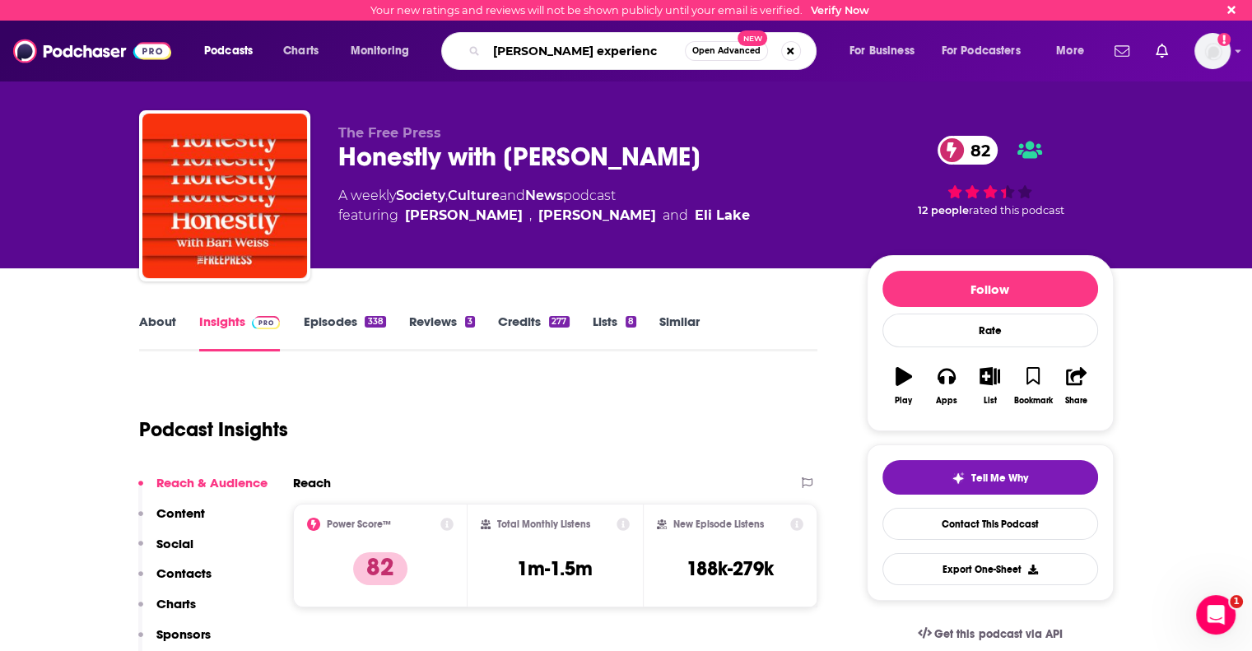
type input "[PERSON_NAME] experience"
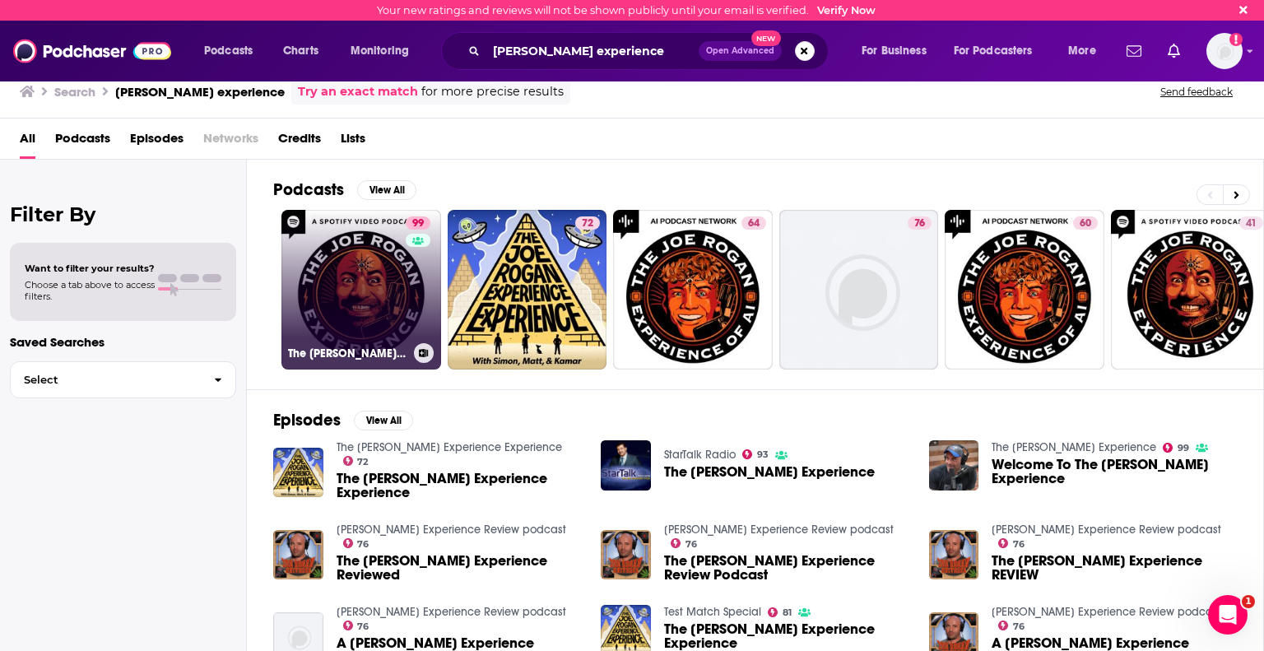
click at [372, 311] on link "99 The [PERSON_NAME] Experience" at bounding box center [362, 290] width 160 height 160
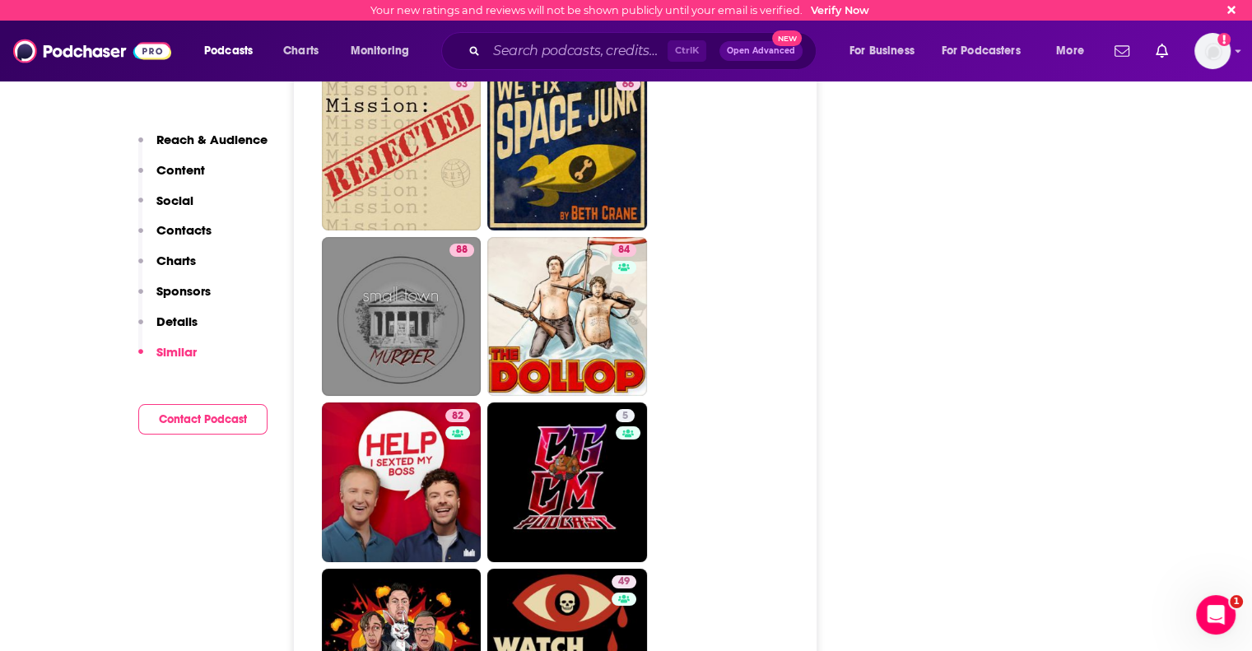
scroll to position [6091, 0]
